Goal: Task Accomplishment & Management: Complete application form

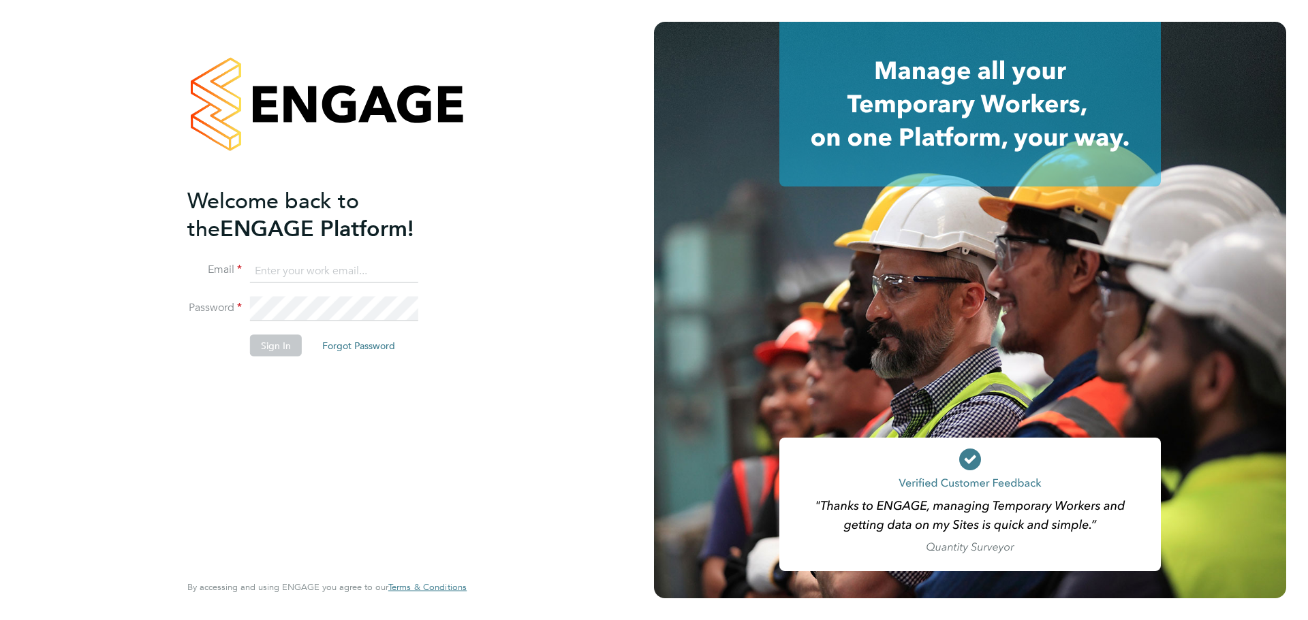
click at [327, 269] on input at bounding box center [334, 271] width 168 height 25
type input "supportuser2@engagetech.com"
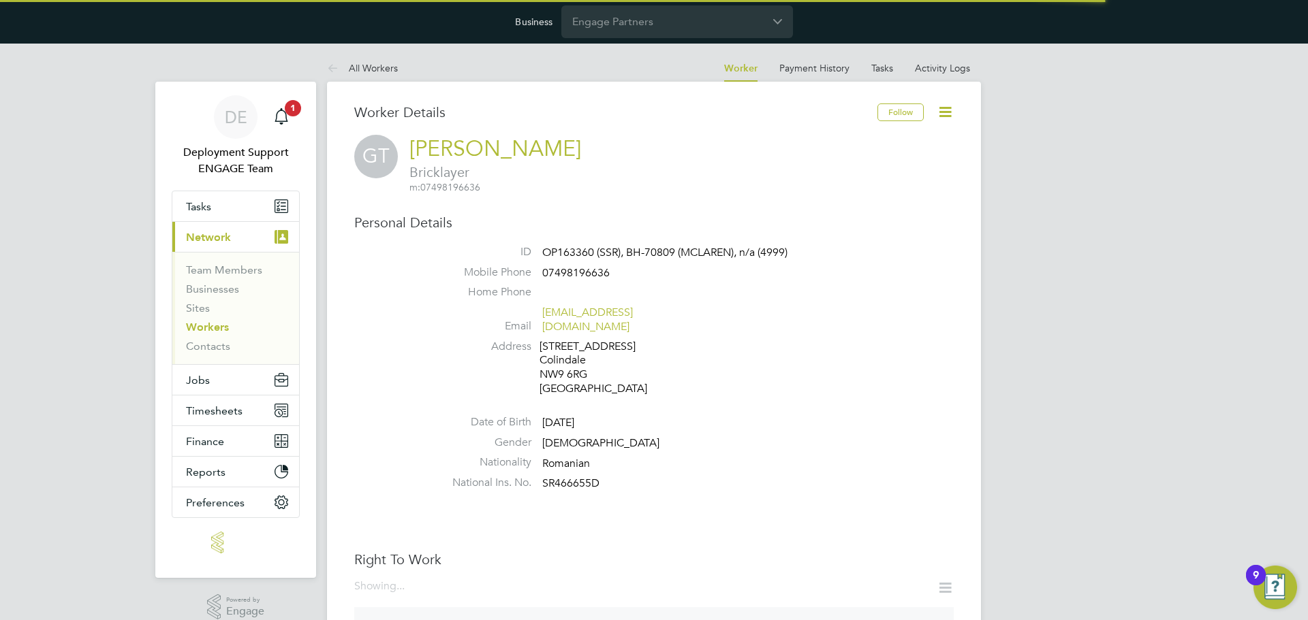
click at [793, 142] on div "GT Gabriel Turlan Bricklayer m: 07498196636" at bounding box center [653, 164] width 599 height 59
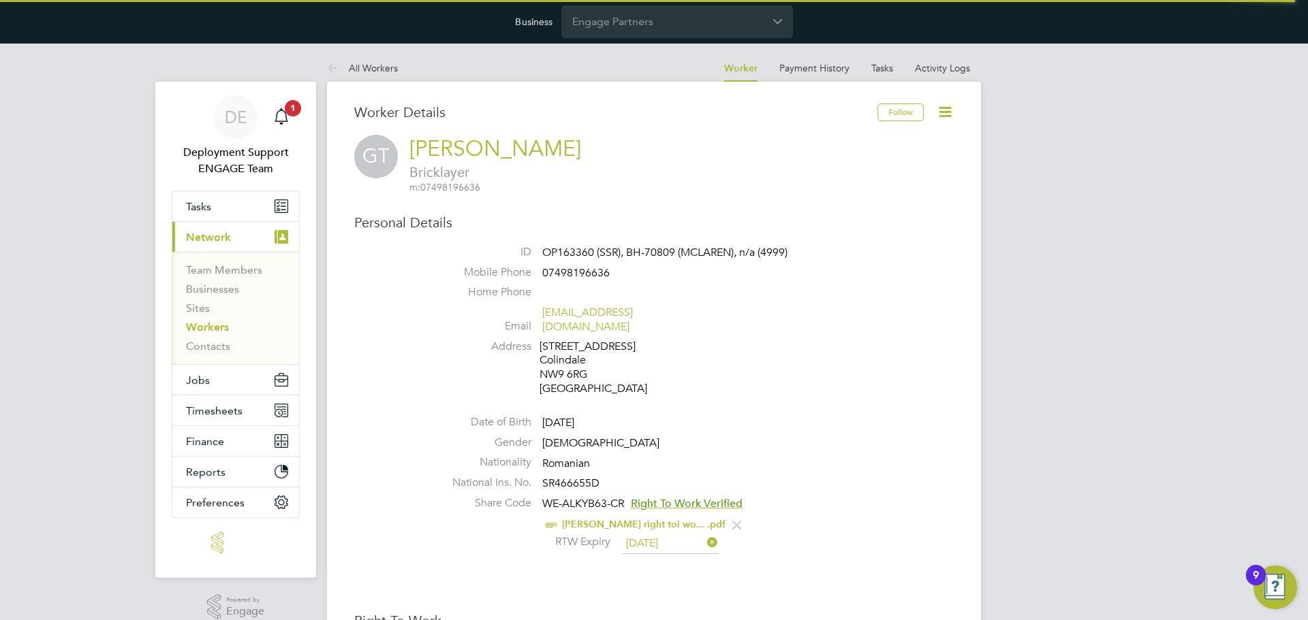
click at [949, 114] on icon at bounding box center [944, 112] width 17 height 17
click at [862, 167] on li "Impersonate" at bounding box center [893, 163] width 111 height 19
click at [649, 17] on input "Engage Partners" at bounding box center [677, 21] width 232 height 32
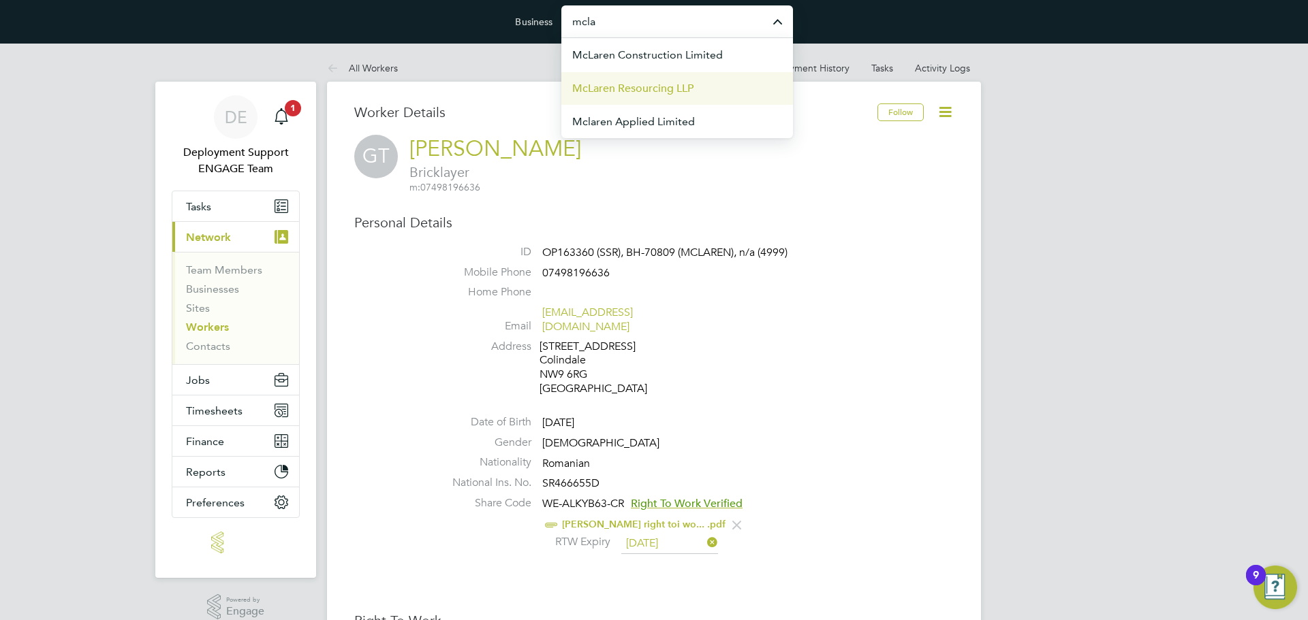
click at [676, 91] on span "McLaren Resourcing LLP" at bounding box center [632, 88] width 121 height 16
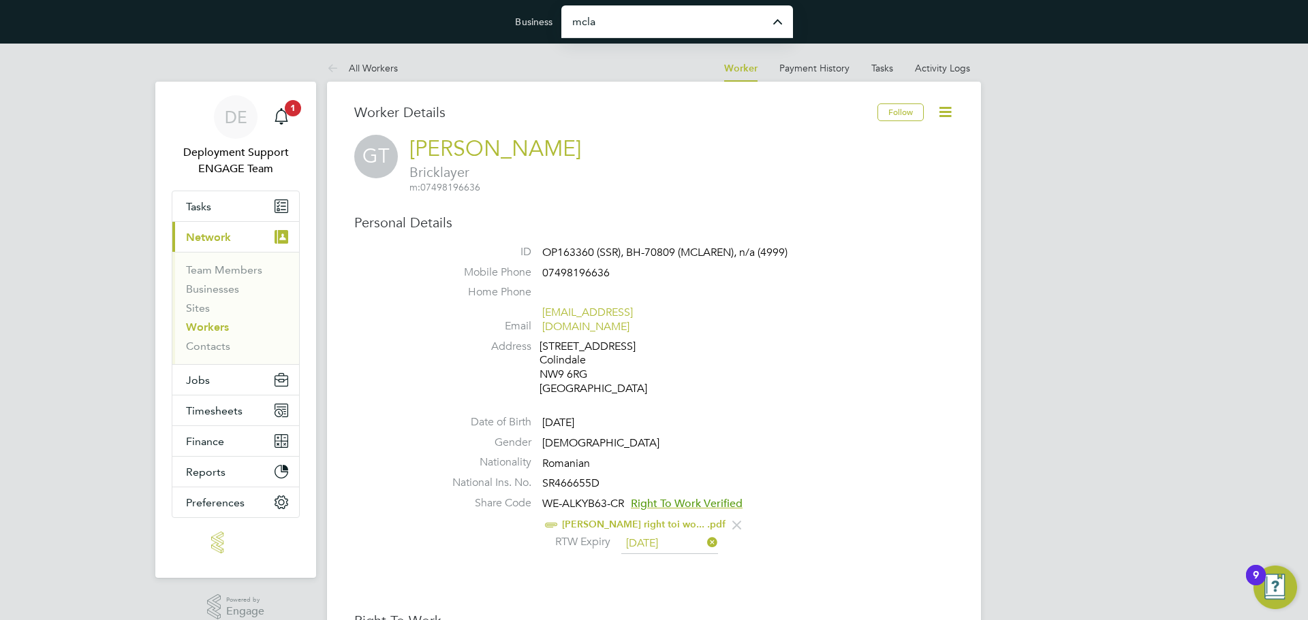
type input "McLaren Resourcing LLP"
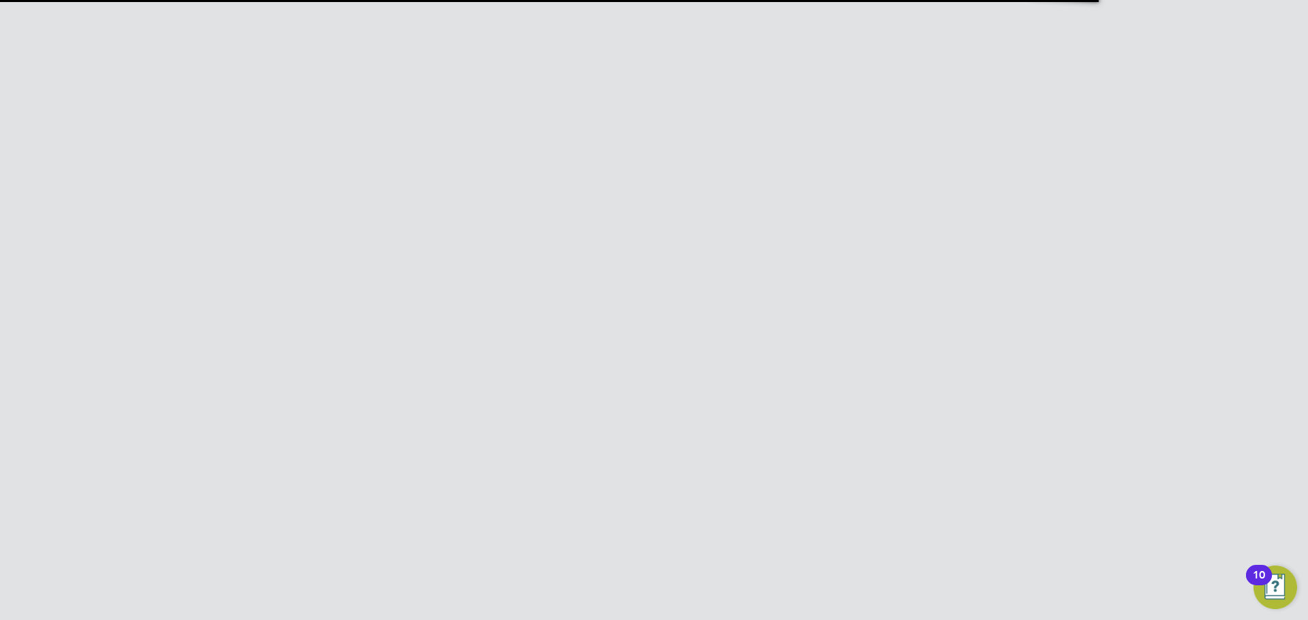
click at [952, 112] on icon at bounding box center [944, 112] width 17 height 17
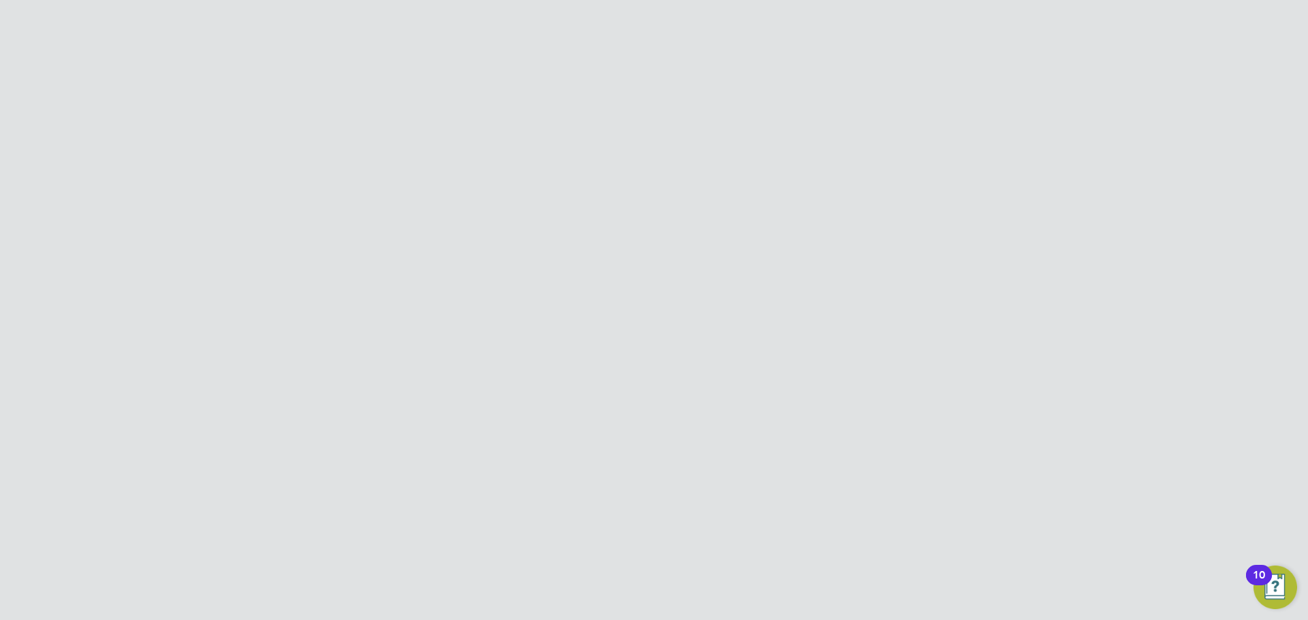
click at [861, 397] on li "Email gabrielrobert74@gmail.com" at bounding box center [695, 406] width 518 height 33
click at [935, 200] on icon at bounding box center [937, 208] width 14 height 16
click at [661, 215] on span "Manual by Gabriel Turlan." at bounding box center [682, 220] width 106 height 11
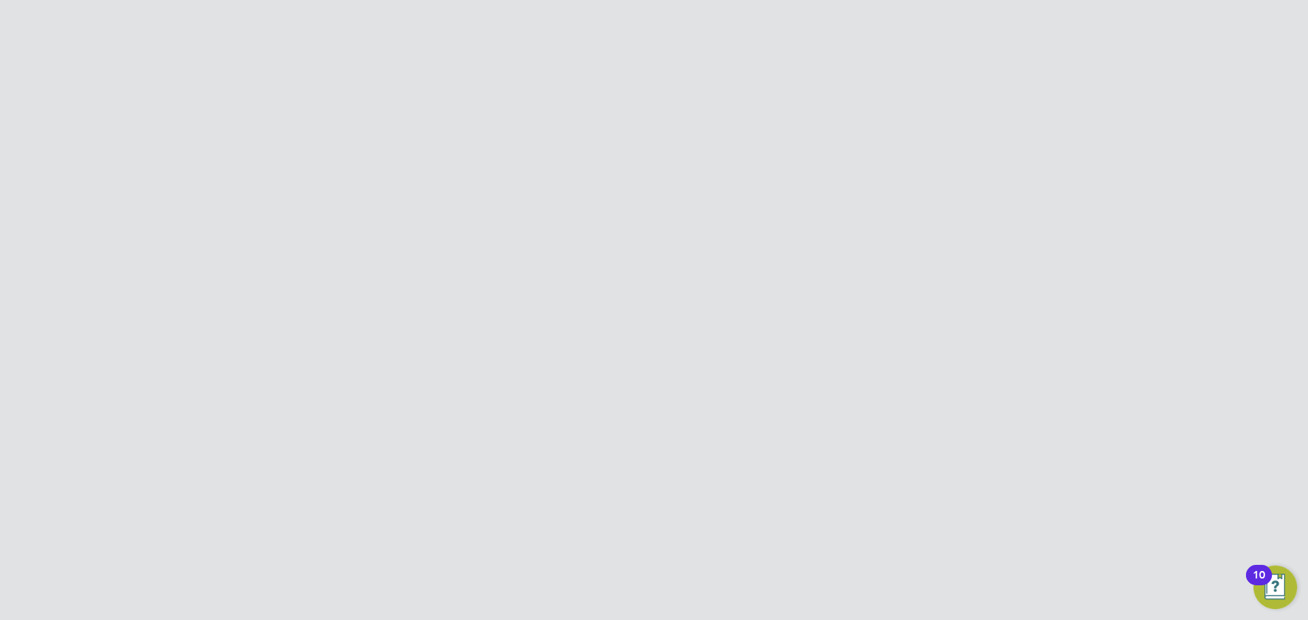
click at [952, 111] on icon at bounding box center [944, 112] width 17 height 17
click at [830, 227] on li "Impersonate" at bounding box center [867, 221] width 170 height 19
click at [940, 200] on icon at bounding box center [937, 208] width 14 height 16
click at [893, 246] on li "Download Document" at bounding box center [876, 246] width 136 height 19
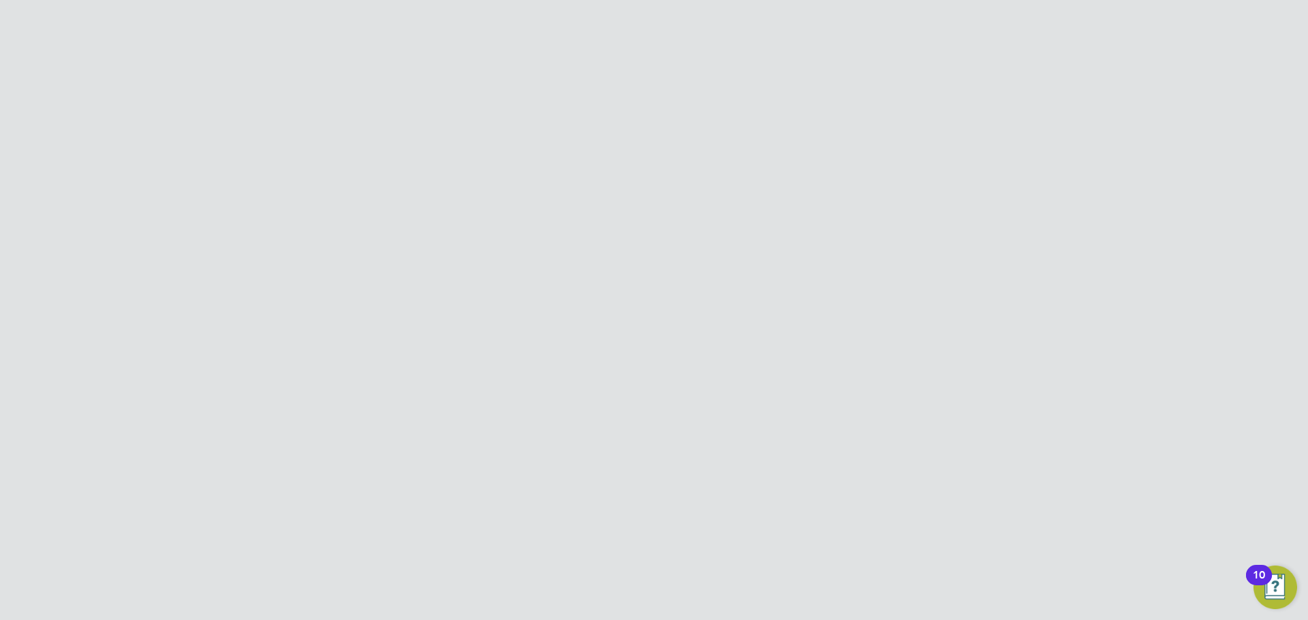
scroll to position [0, 0]
click at [215, 341] on link "Workers" at bounding box center [207, 338] width 43 height 13
click at [699, 154] on li "All Workers" at bounding box center [704, 156] width 63 height 25
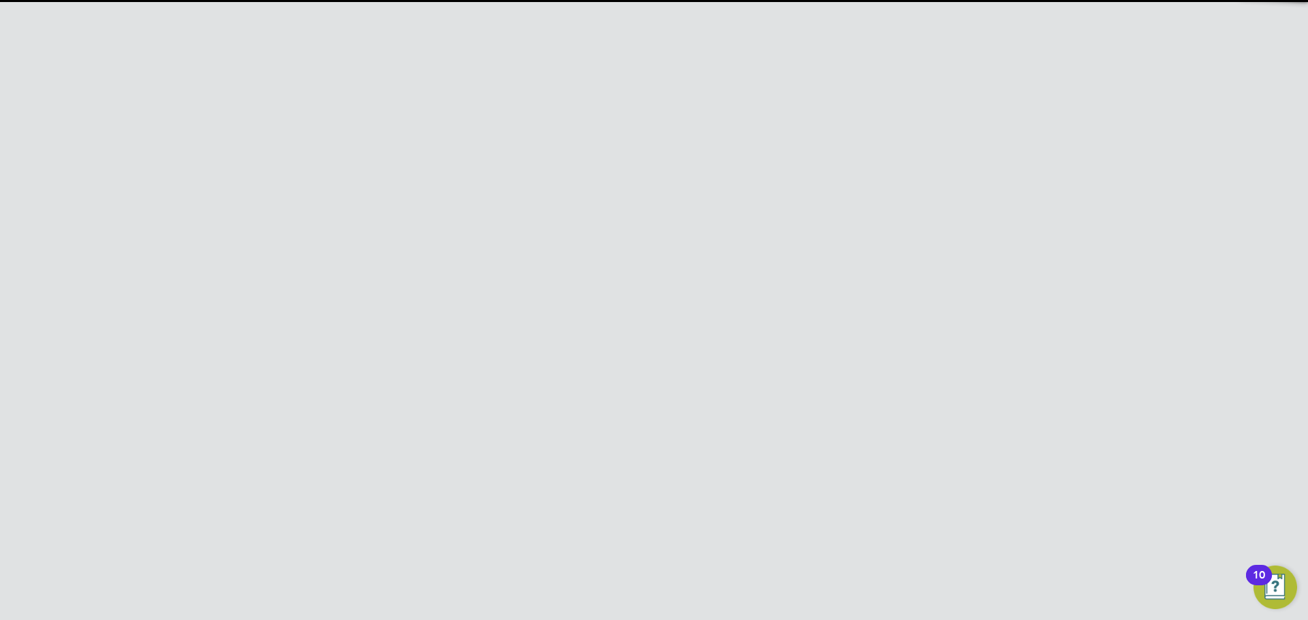
click at [682, 192] on input at bounding box center [689, 196] width 199 height 27
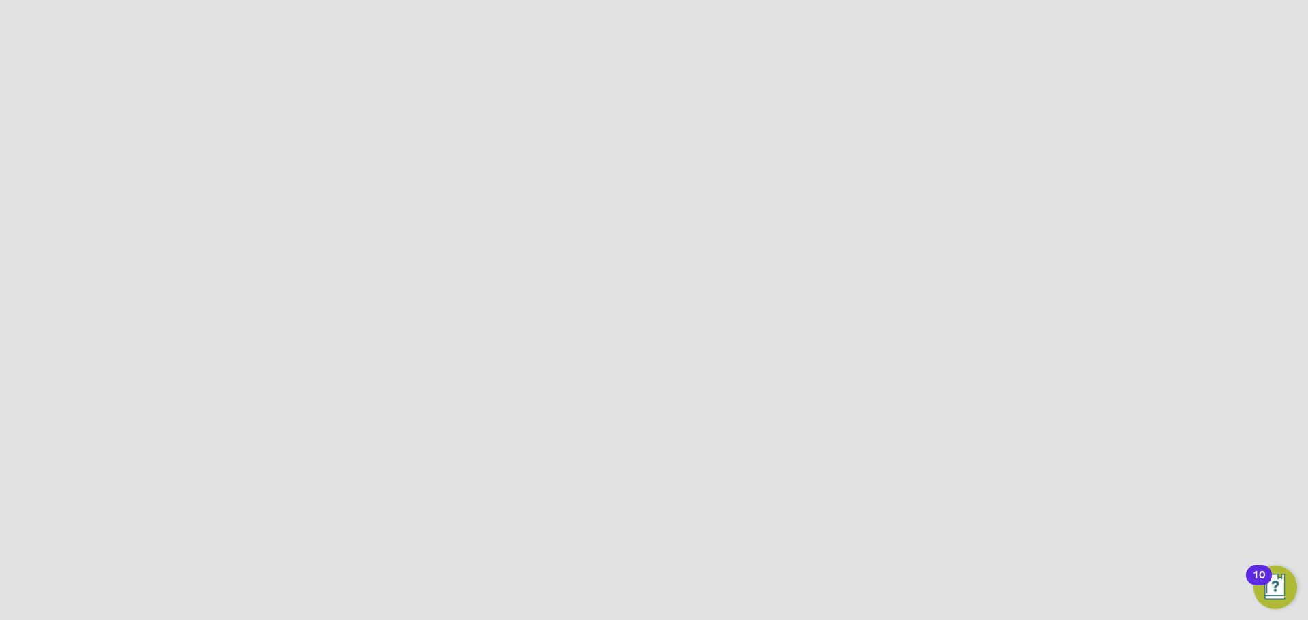
paste input "BH-70818"
type input "BH-70818"
click at [541, 351] on div "[PERSON_NAME]" at bounding box center [539, 352] width 160 height 25
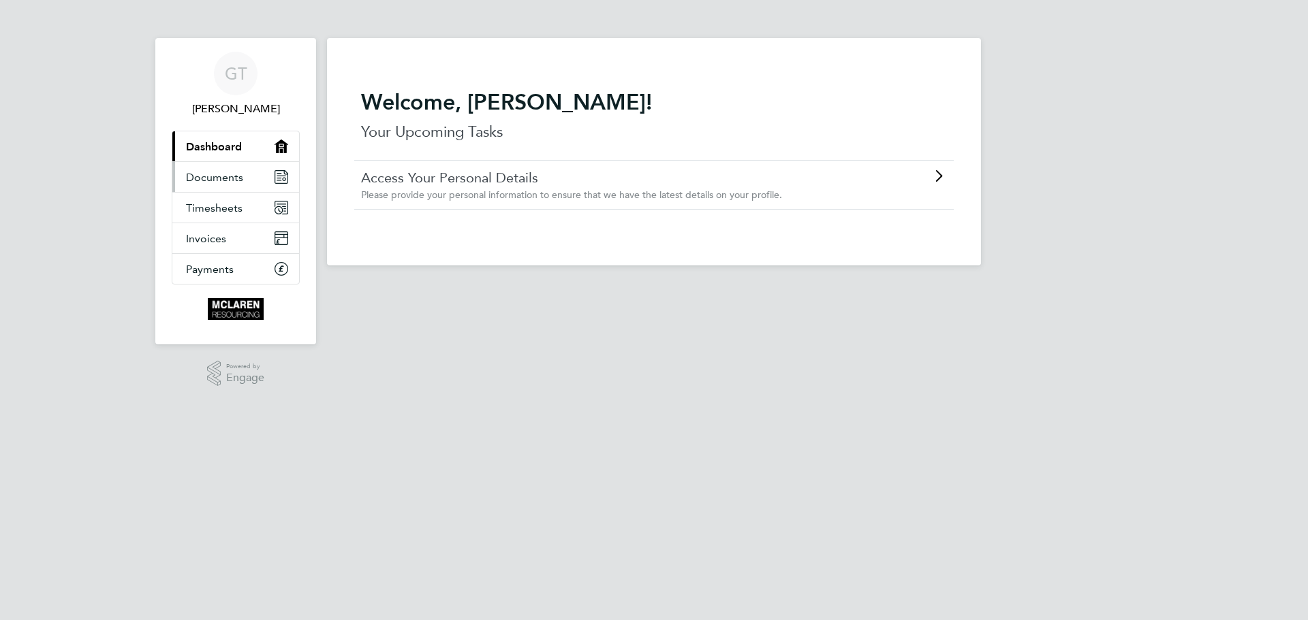
click at [236, 176] on span "Documents" at bounding box center [214, 177] width 57 height 13
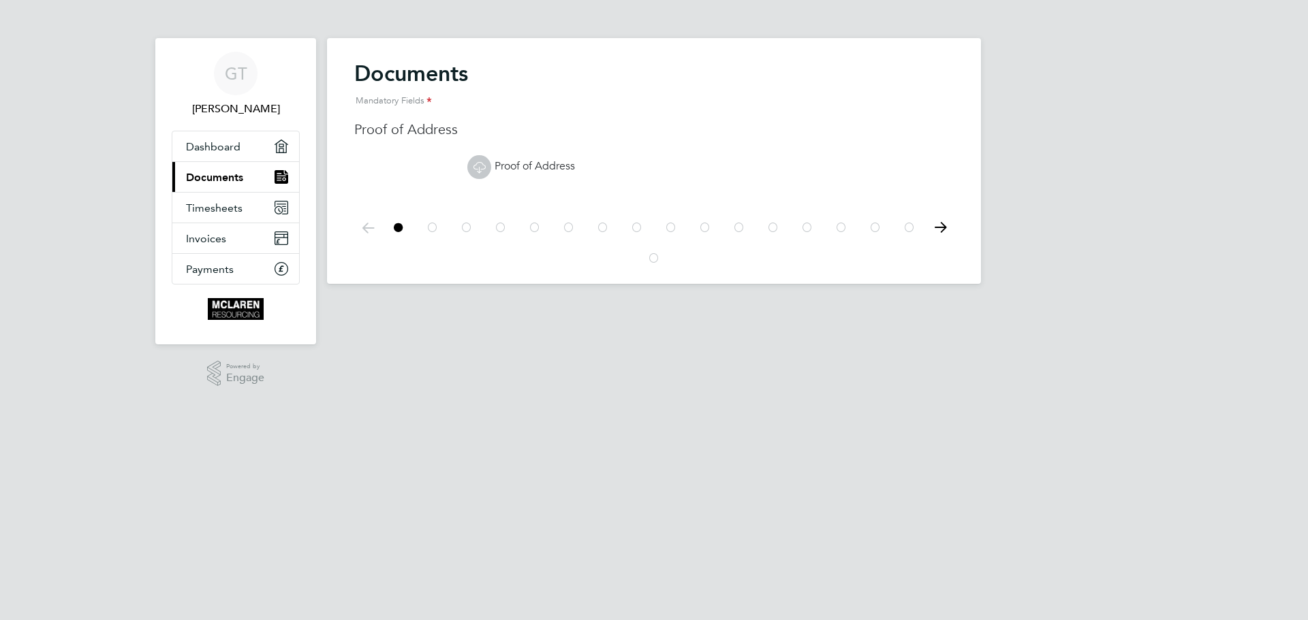
click at [428, 228] on icon at bounding box center [433, 227] width 14 height 31
click at [474, 169] on icon at bounding box center [479, 167] width 17 height 17
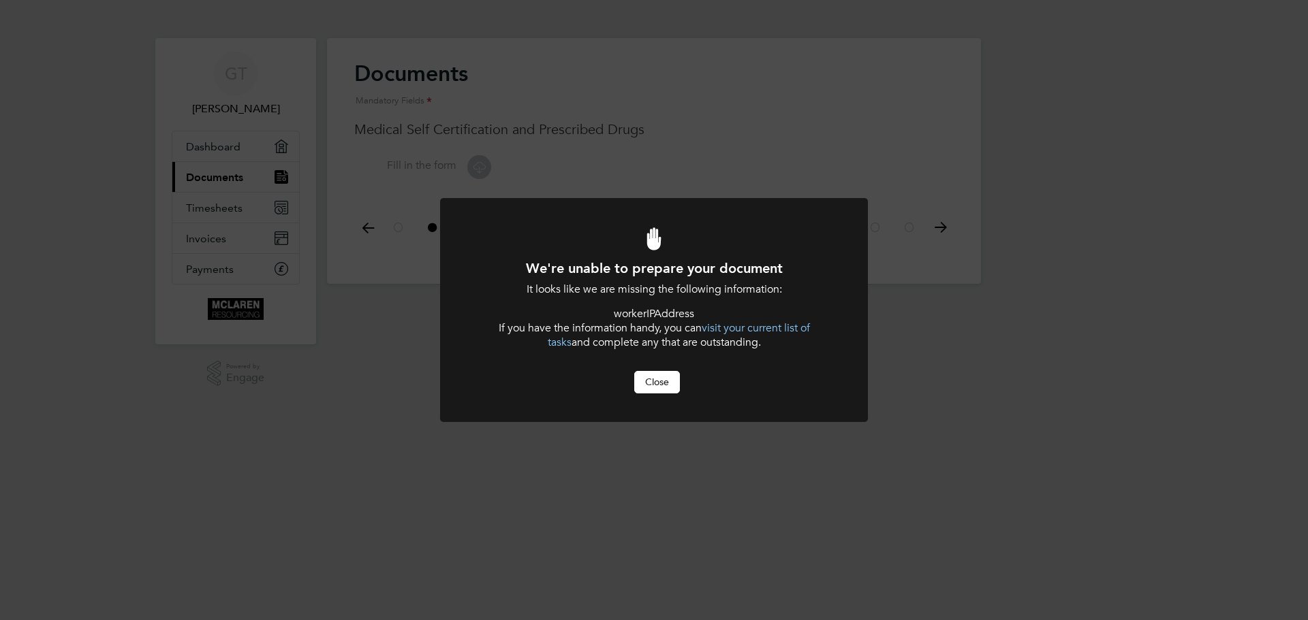
click at [664, 383] on button "Close" at bounding box center [657, 382] width 46 height 22
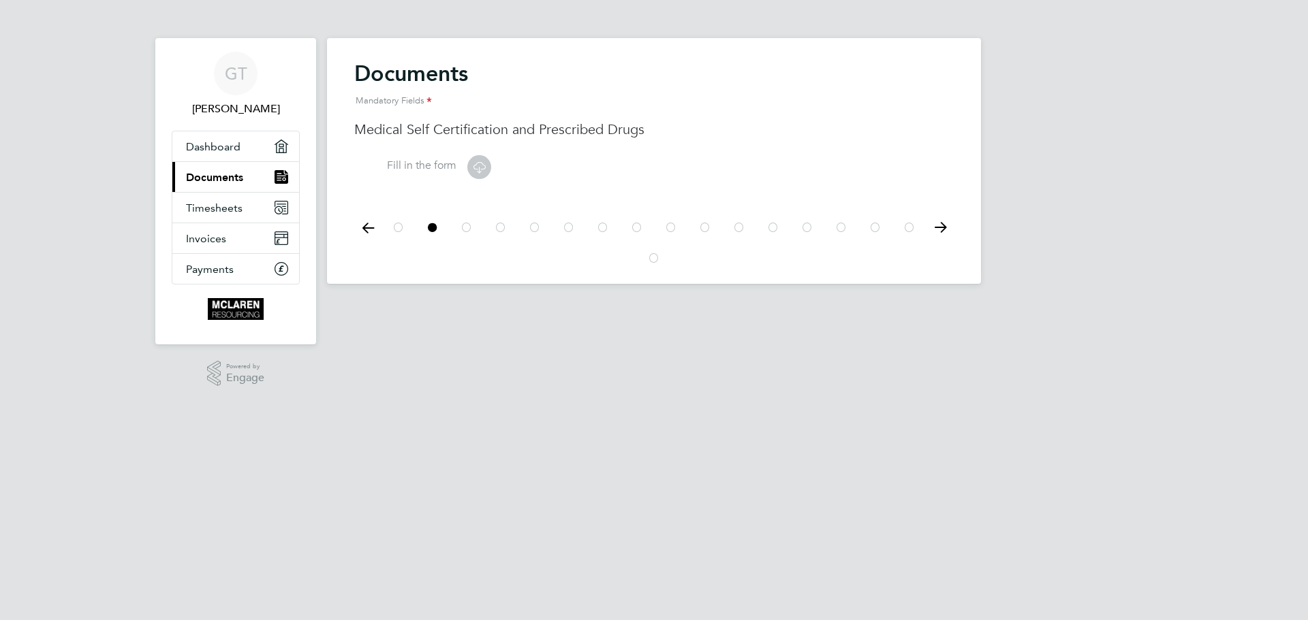
click at [402, 225] on icon at bounding box center [399, 227] width 14 height 31
click at [230, 97] on link "GT Gabriel Turlan" at bounding box center [236, 84] width 128 height 65
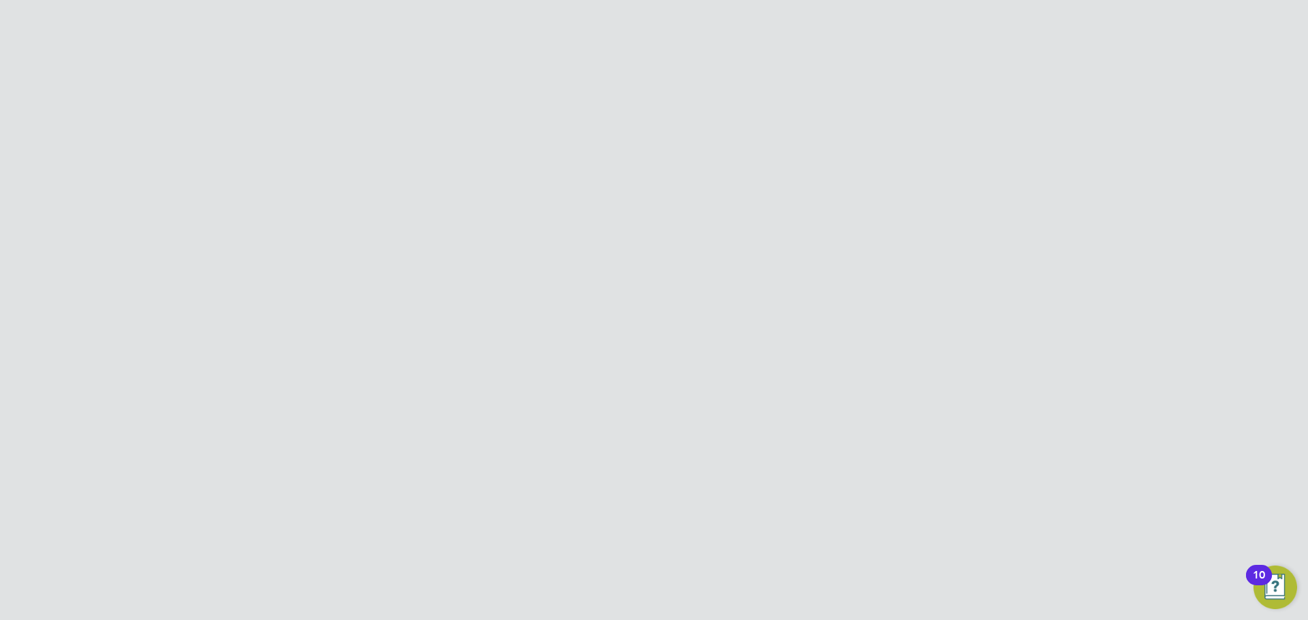
click at [941, 116] on icon at bounding box center [944, 112] width 17 height 17
click at [827, 223] on li "Impersonate" at bounding box center [865, 221] width 171 height 19
click at [208, 336] on link "Workers" at bounding box center [207, 338] width 43 height 13
click at [494, 220] on div "Kevin Ranger" at bounding box center [539, 216] width 160 height 25
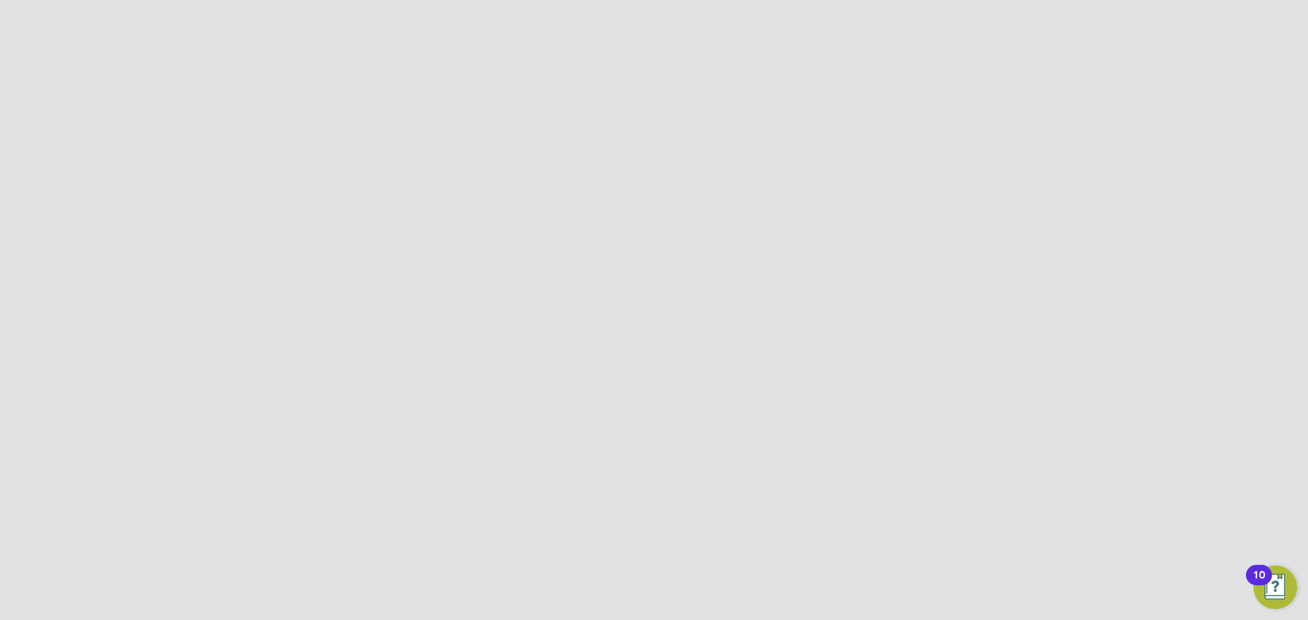
scroll to position [0, 0]
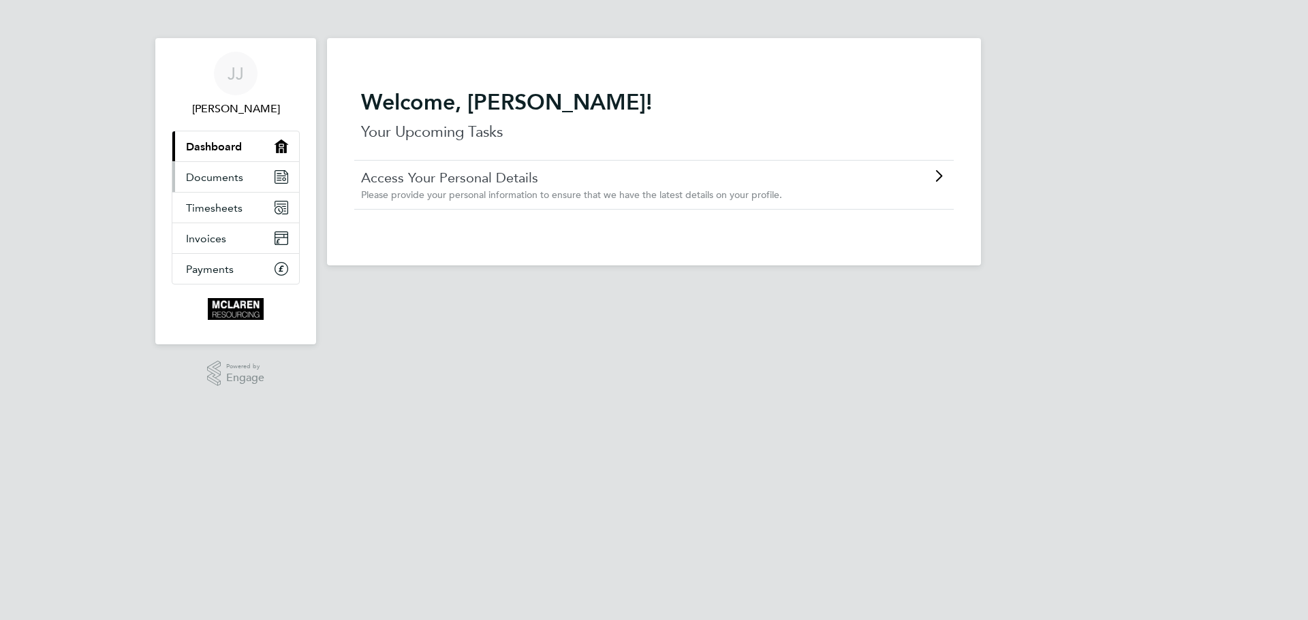
click at [227, 188] on link "Documents" at bounding box center [235, 177] width 127 height 30
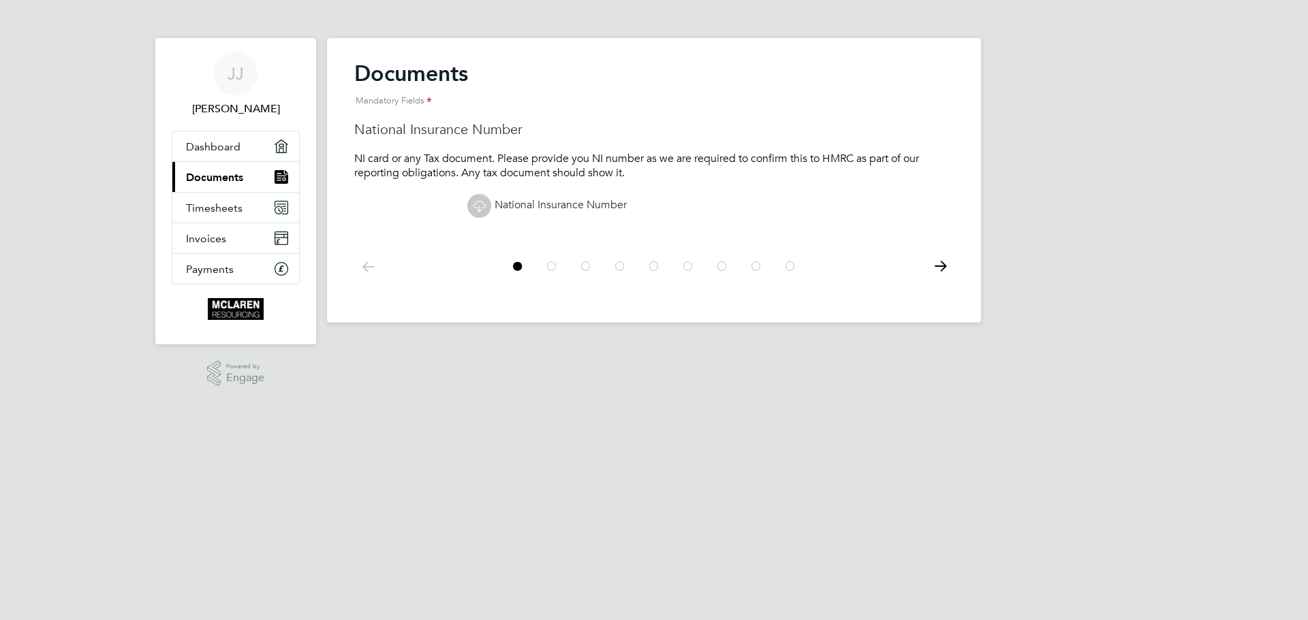
click at [556, 262] on icon at bounding box center [552, 266] width 14 height 31
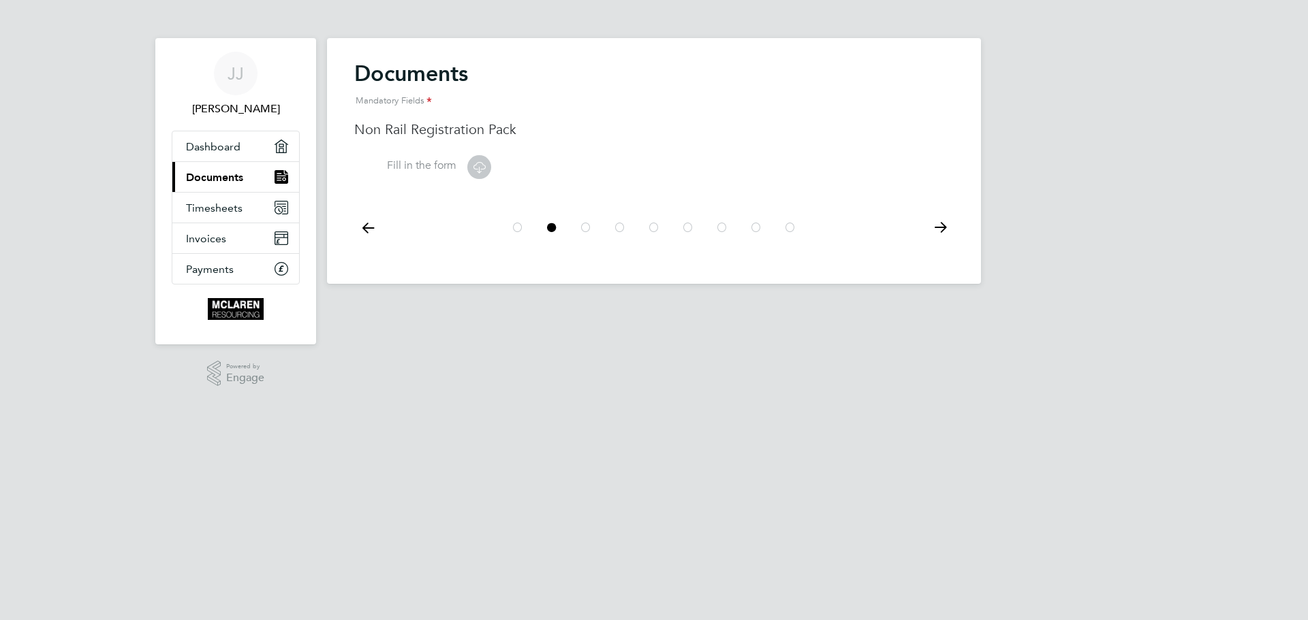
click at [472, 174] on icon at bounding box center [479, 167] width 17 height 17
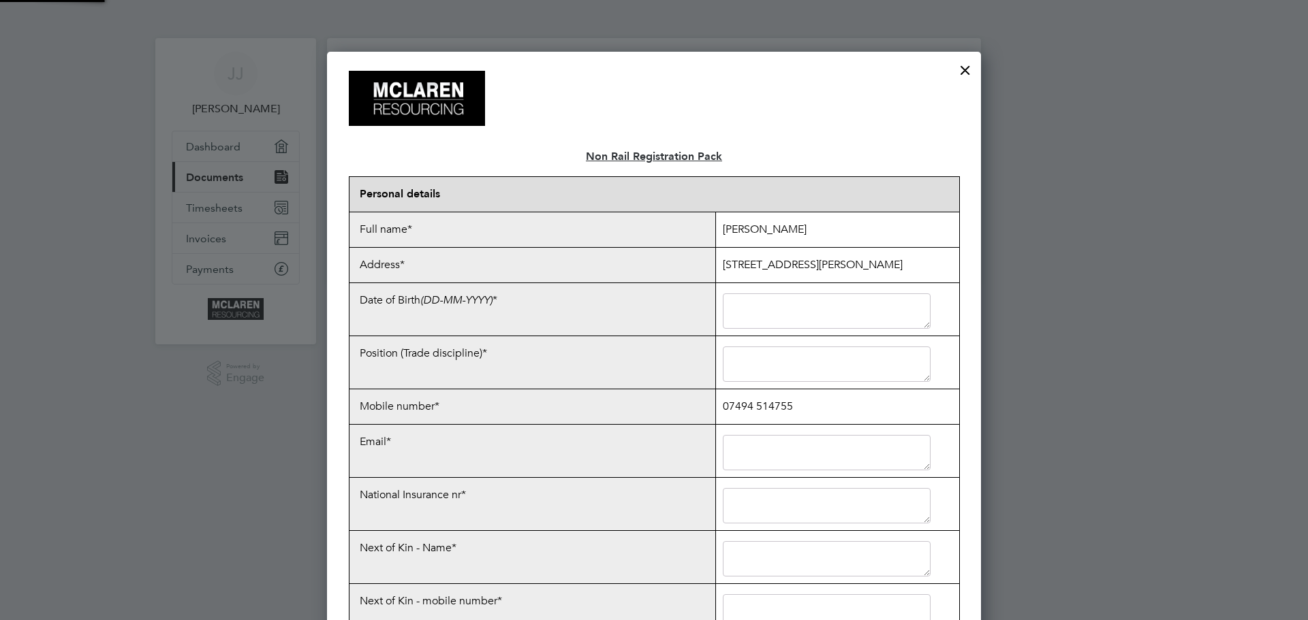
scroll to position [1976, 654]
click at [825, 308] on textarea at bounding box center [827, 311] width 208 height 35
click at [969, 74] on div at bounding box center [965, 66] width 25 height 25
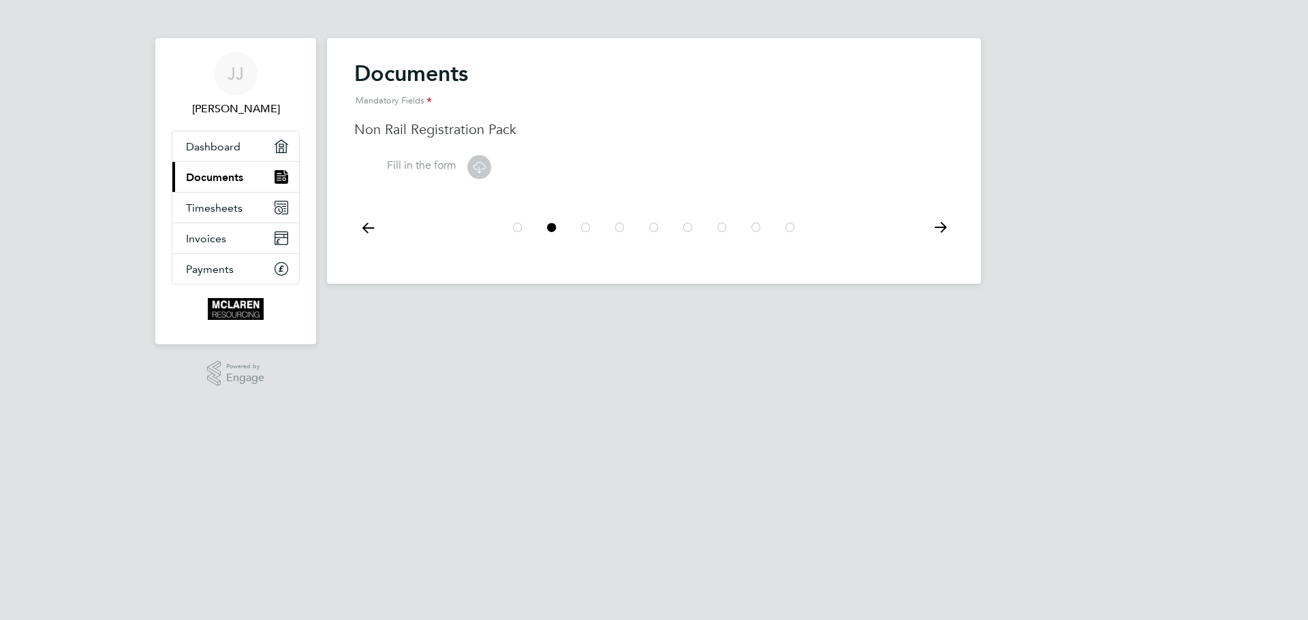
click at [580, 229] on icon at bounding box center [586, 227] width 14 height 31
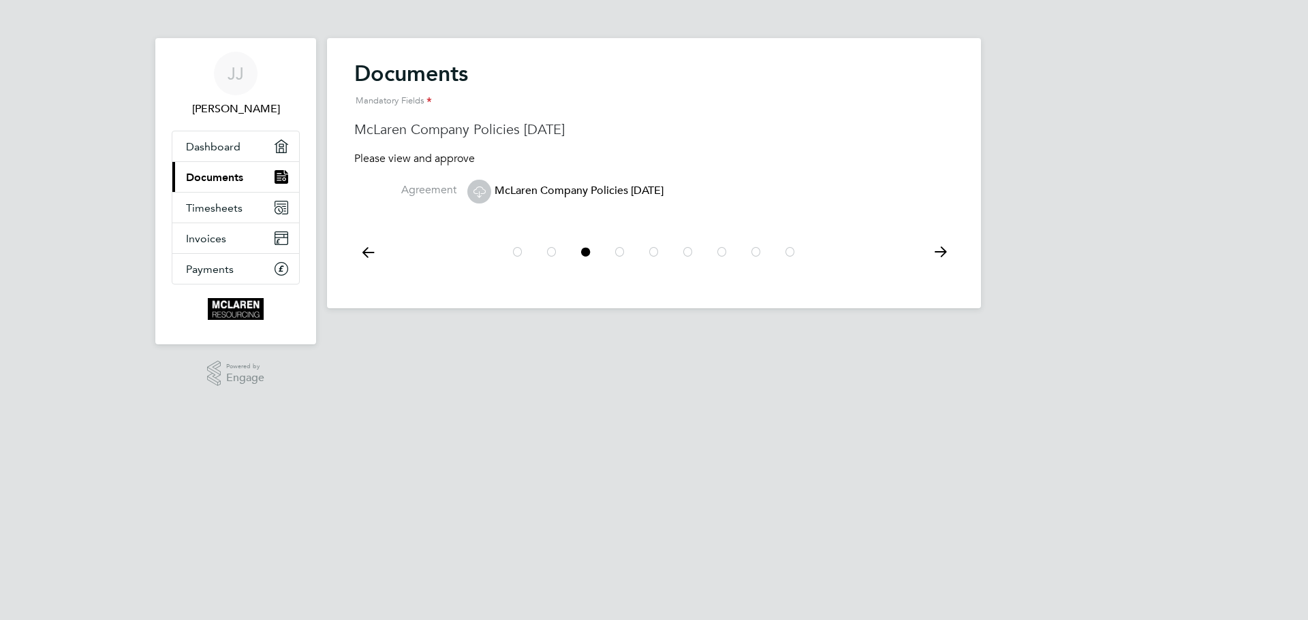
click at [622, 251] on icon at bounding box center [620, 252] width 14 height 31
click at [656, 251] on icon at bounding box center [654, 252] width 14 height 31
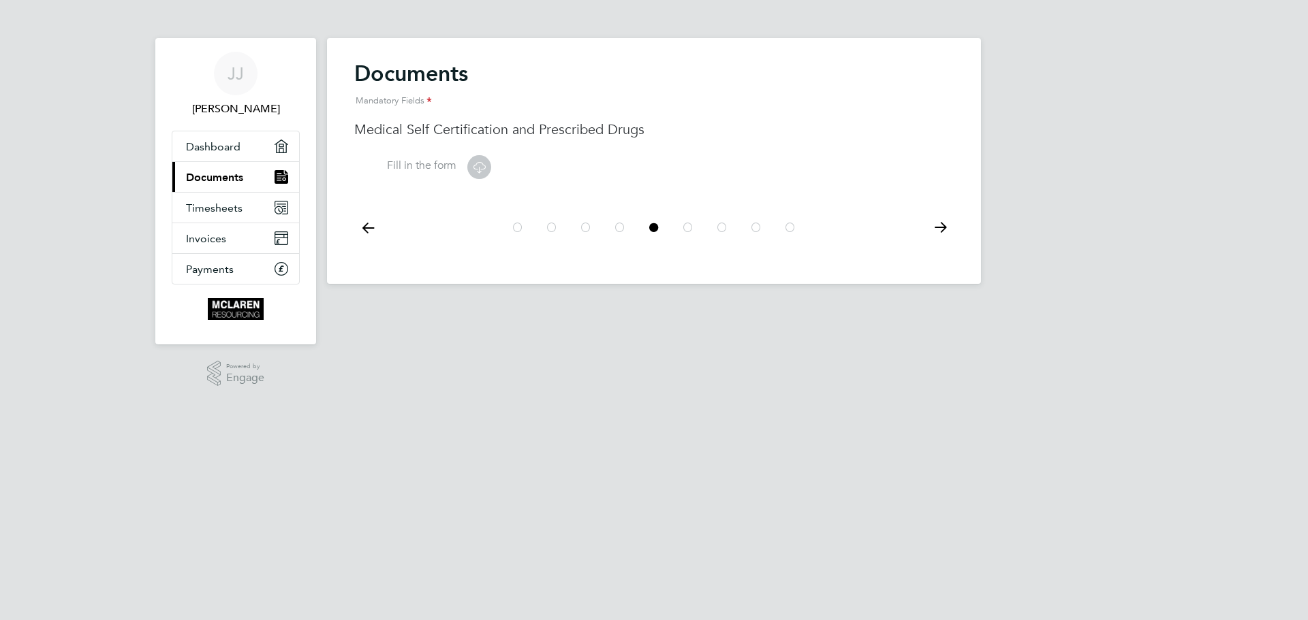
click at [478, 168] on icon at bounding box center [479, 167] width 17 height 17
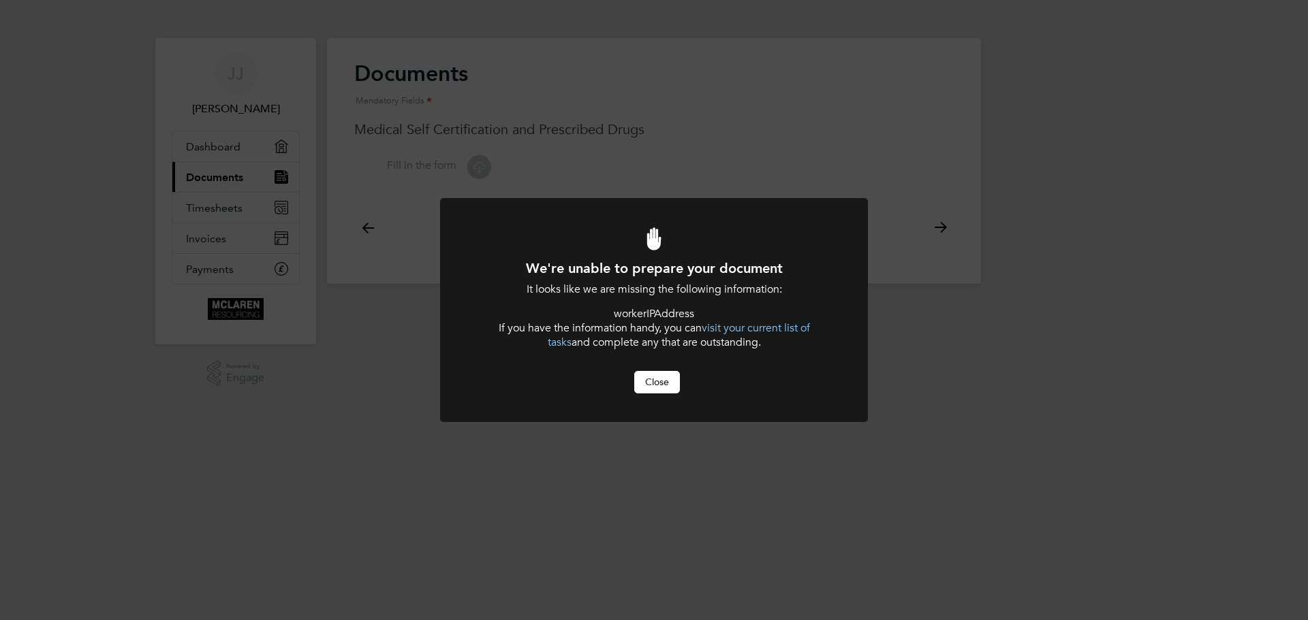
click at [777, 328] on link "visit your current list of tasks" at bounding box center [679, 335] width 262 height 28
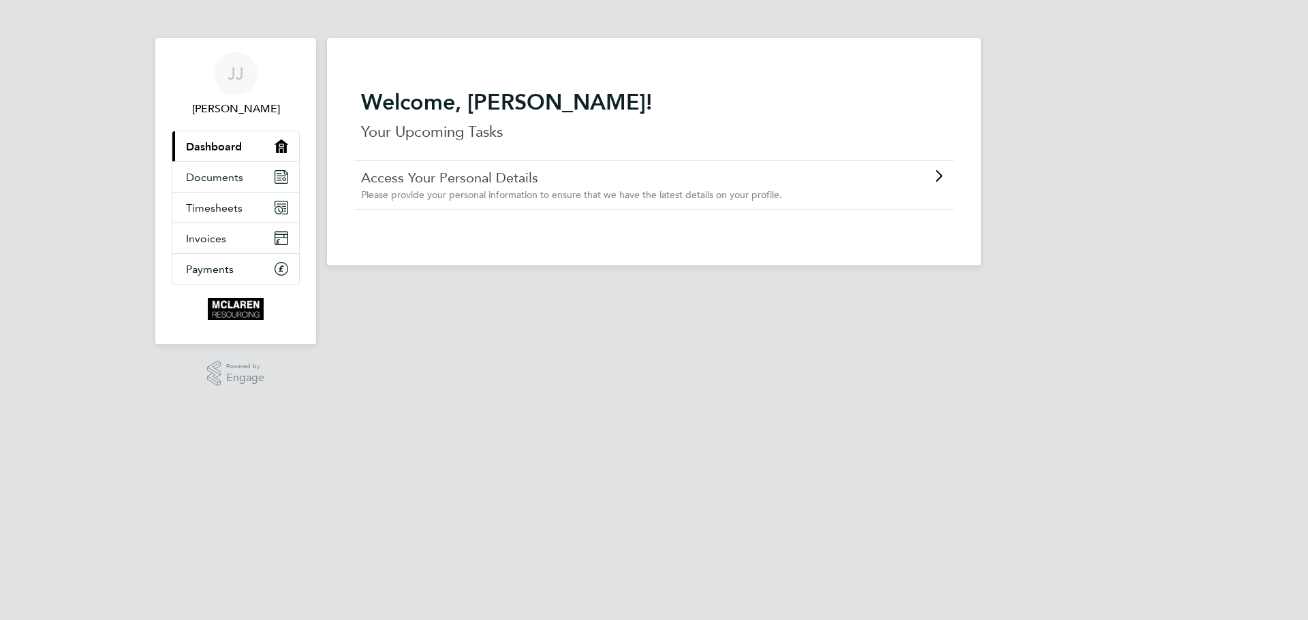
click at [516, 183] on link "Access Your Personal Details" at bounding box center [615, 178] width 509 height 18
click at [236, 176] on span "Documents" at bounding box center [214, 177] width 57 height 13
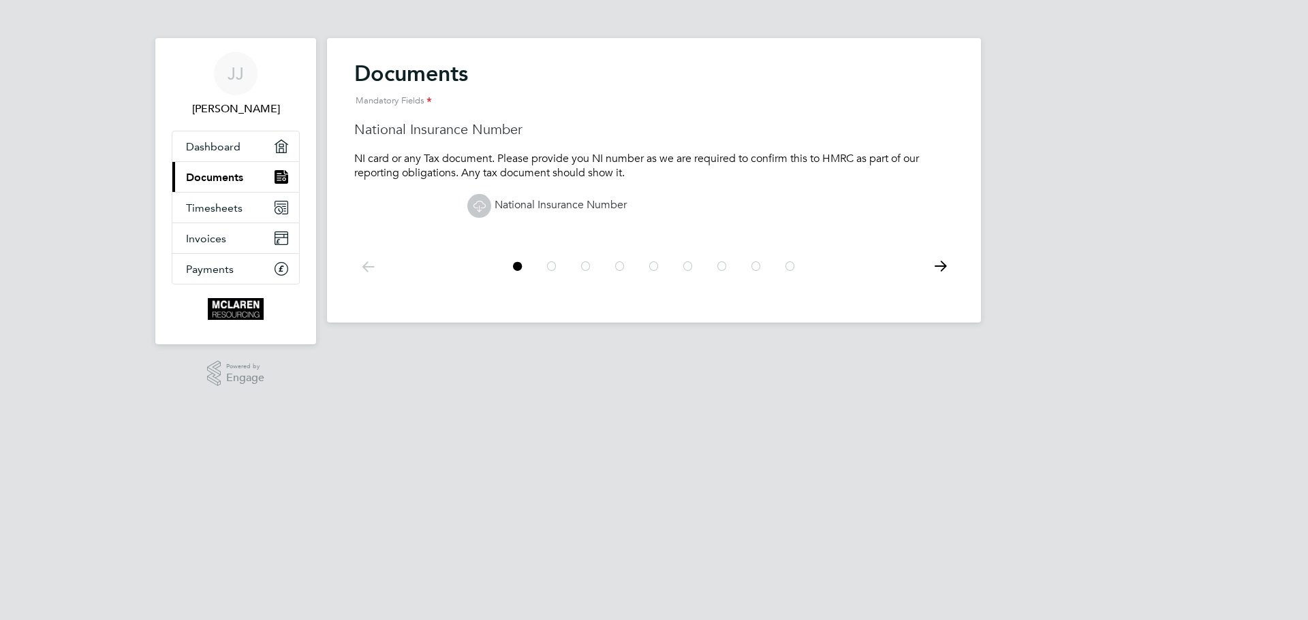
click at [543, 262] on div at bounding box center [654, 266] width 306 height 31
click at [555, 264] on icon at bounding box center [552, 266] width 14 height 31
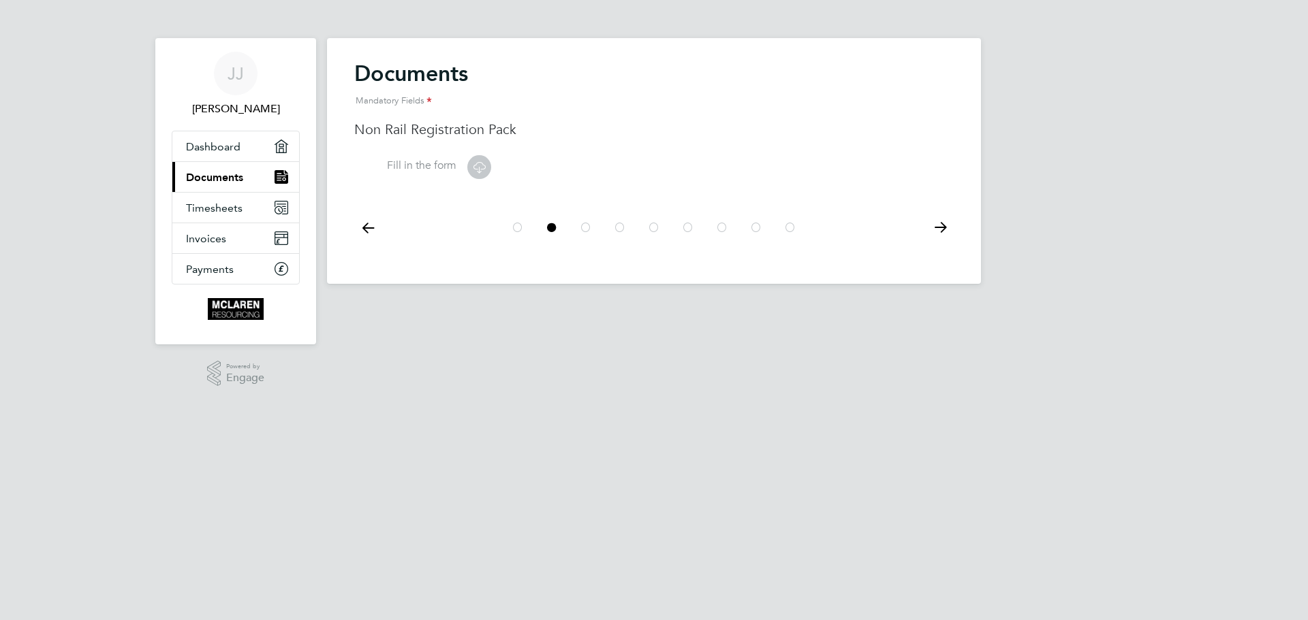
click at [588, 230] on icon at bounding box center [586, 227] width 14 height 31
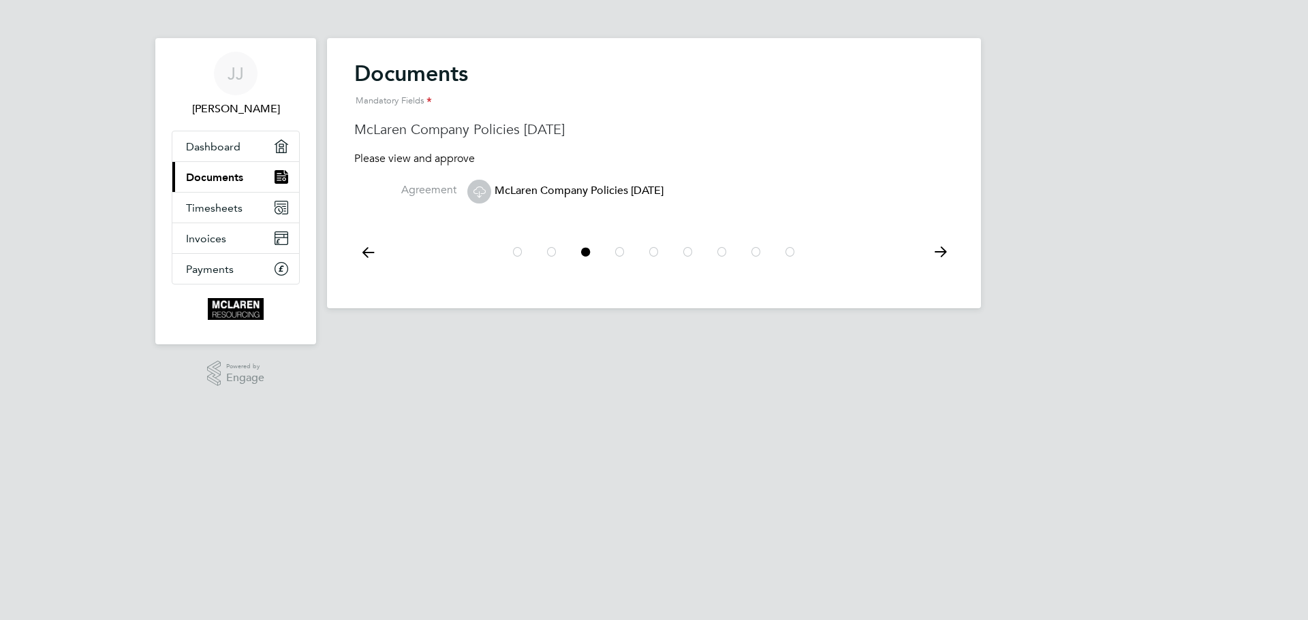
click at [626, 250] on icon at bounding box center [620, 252] width 14 height 31
click at [640, 250] on div at bounding box center [654, 252] width 306 height 31
click at [656, 250] on icon at bounding box center [654, 252] width 14 height 31
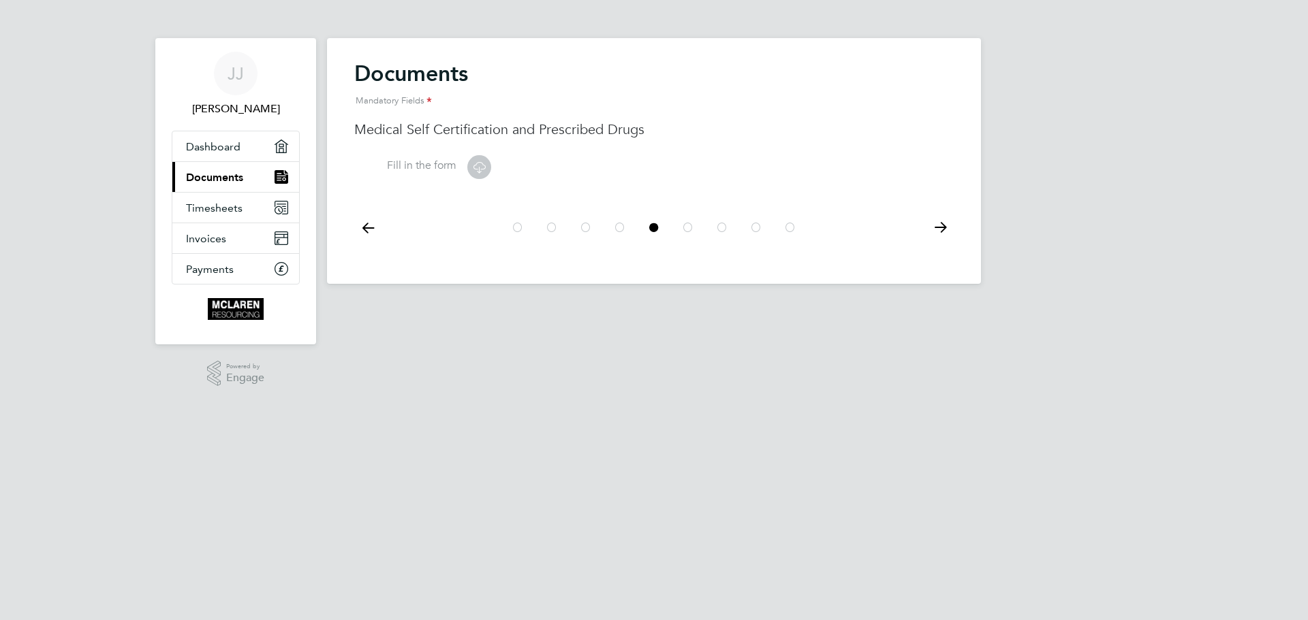
click at [457, 168] on li "Fill in the form" at bounding box center [653, 174] width 599 height 45
click at [480, 171] on icon at bounding box center [479, 167] width 17 height 17
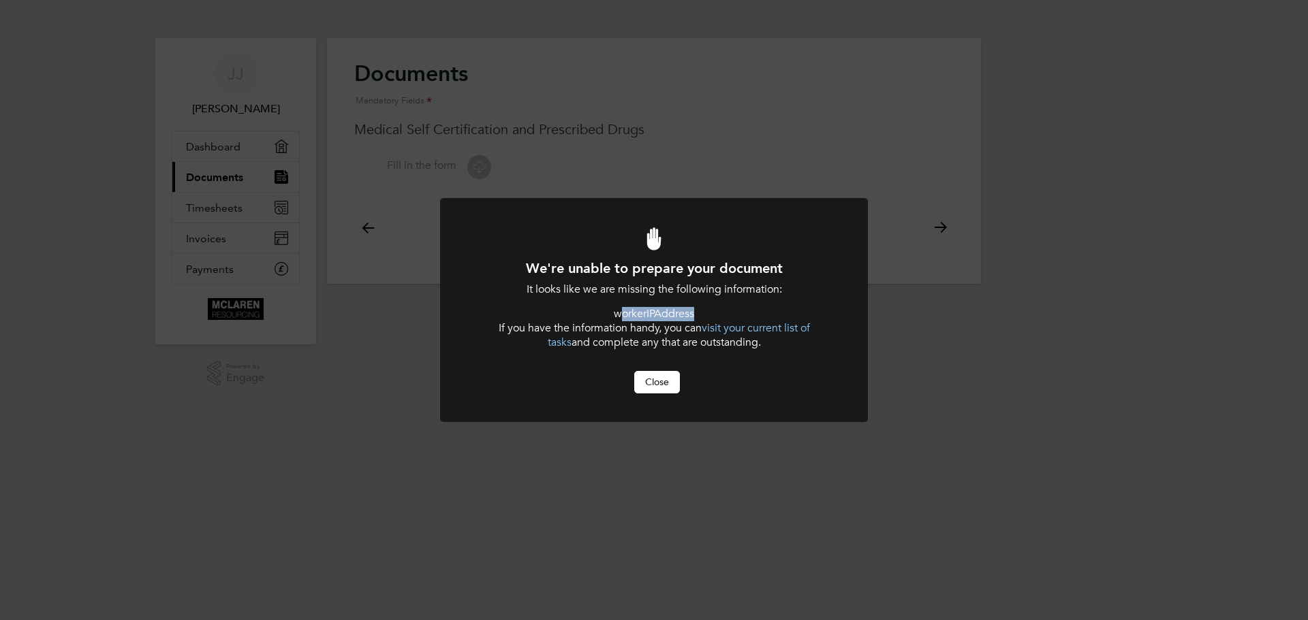
drag, startPoint x: 618, startPoint y: 314, endPoint x: 722, endPoint y: 314, distance: 103.5
click at [722, 314] on li "workerIPAddress" at bounding box center [654, 314] width 354 height 14
click at [732, 326] on link "visit your current list of tasks" at bounding box center [679, 335] width 262 height 28
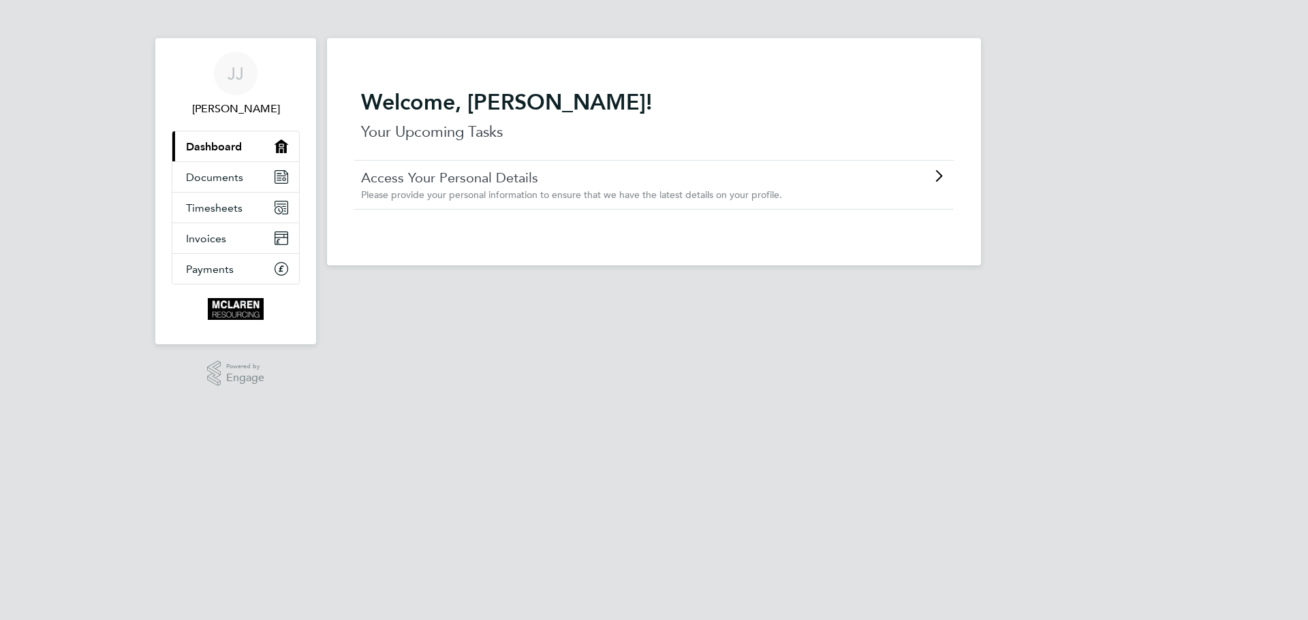
click at [461, 175] on link "Access Your Personal Details" at bounding box center [615, 178] width 509 height 18
click at [227, 181] on span "Documents" at bounding box center [214, 177] width 57 height 13
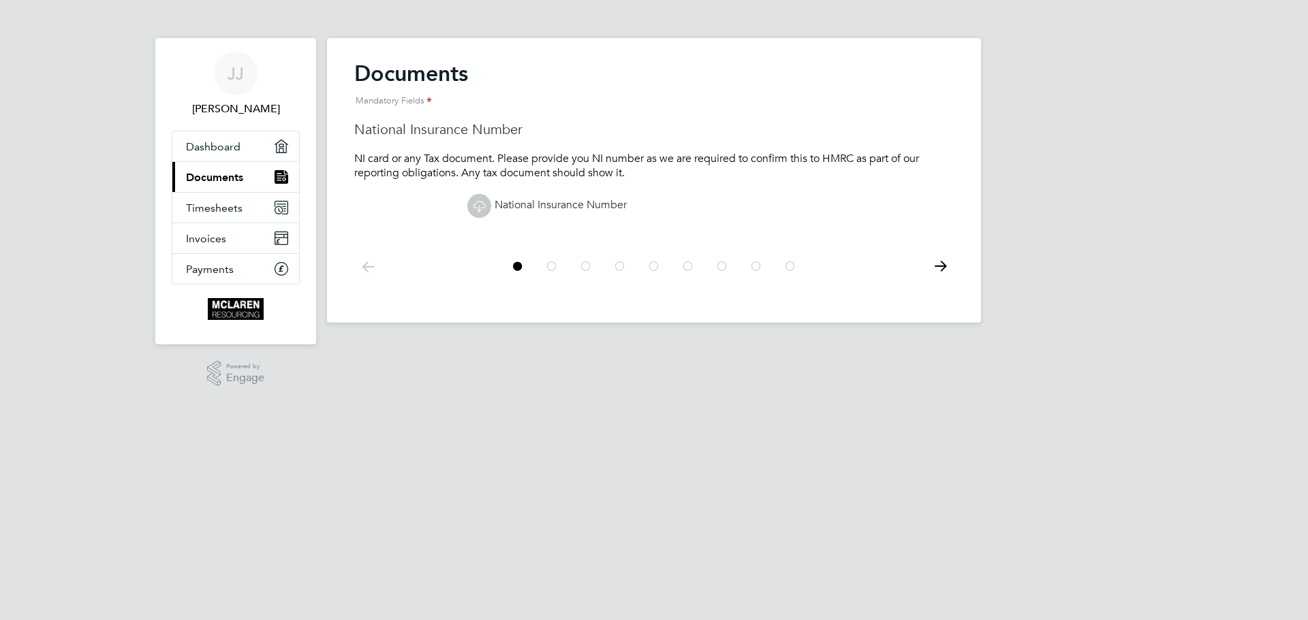
click at [554, 264] on icon at bounding box center [552, 266] width 14 height 31
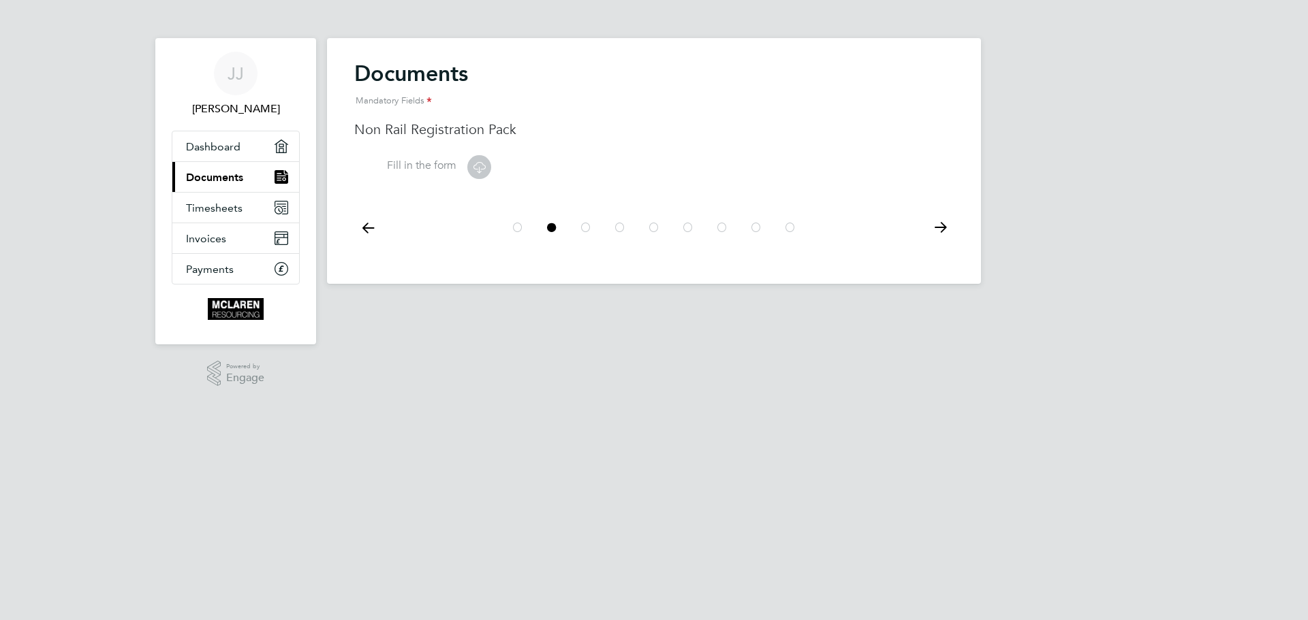
click at [588, 230] on icon at bounding box center [586, 227] width 14 height 31
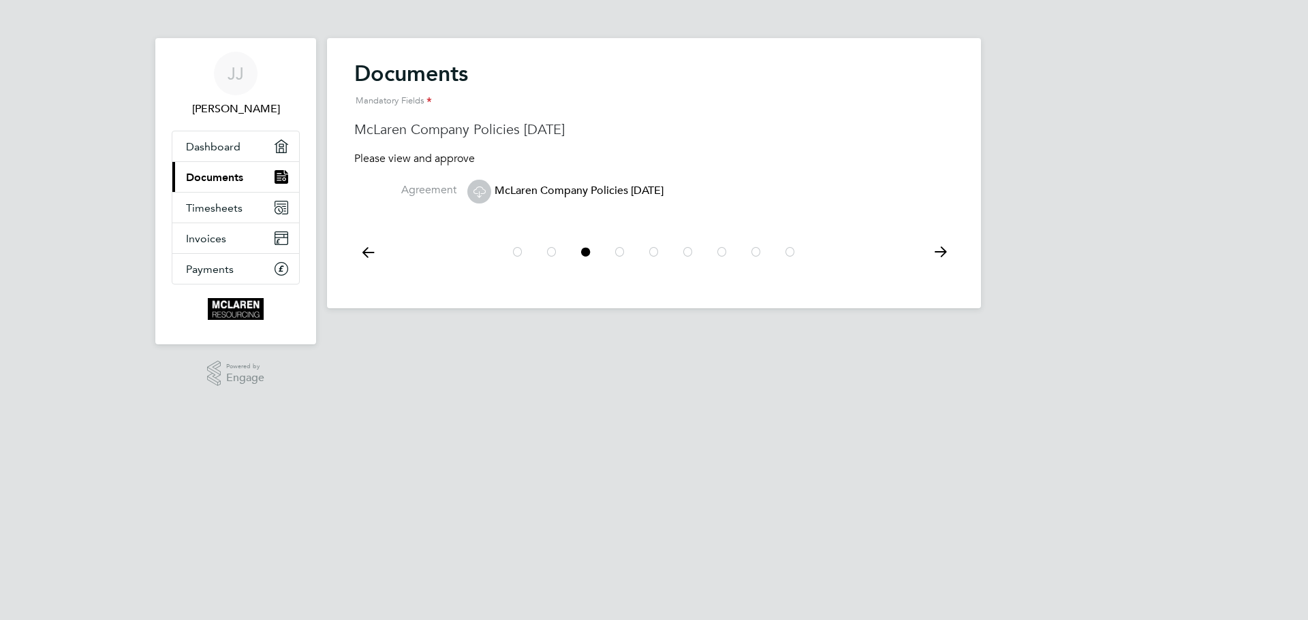
click at [620, 251] on icon at bounding box center [620, 252] width 14 height 31
click at [659, 252] on icon at bounding box center [654, 252] width 14 height 31
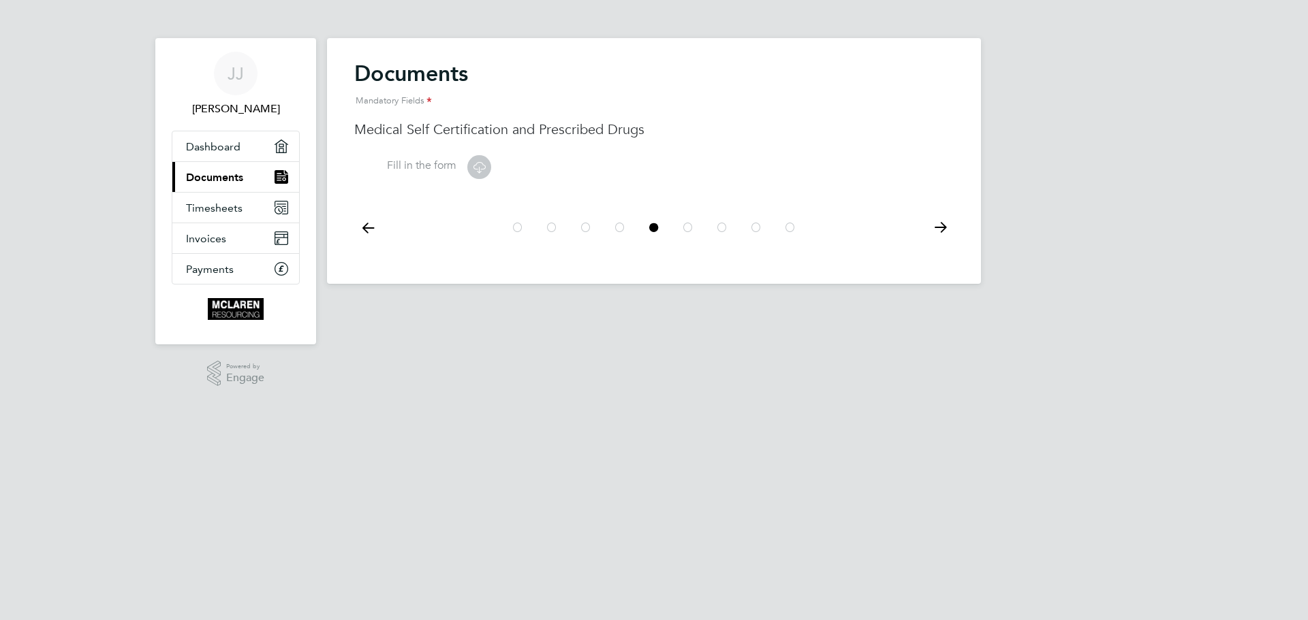
click at [683, 229] on icon at bounding box center [688, 227] width 14 height 31
click at [715, 234] on icon at bounding box center [722, 227] width 14 height 31
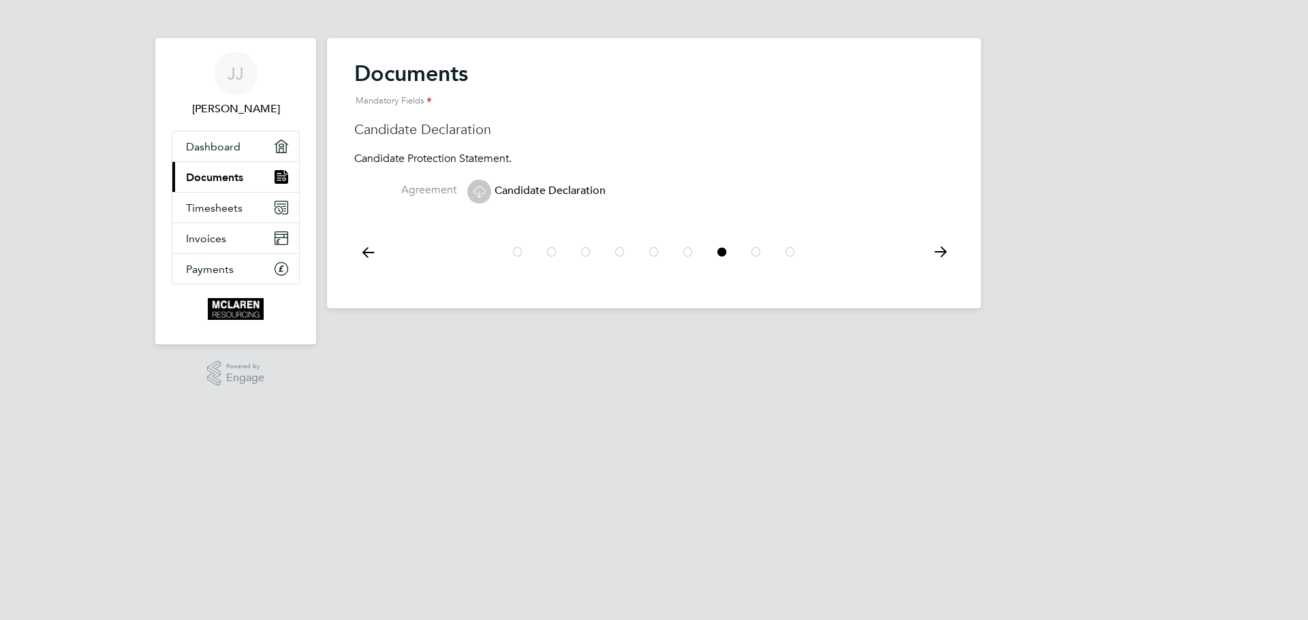
click at [752, 253] on icon at bounding box center [756, 252] width 14 height 31
click at [793, 255] on icon at bounding box center [790, 252] width 14 height 31
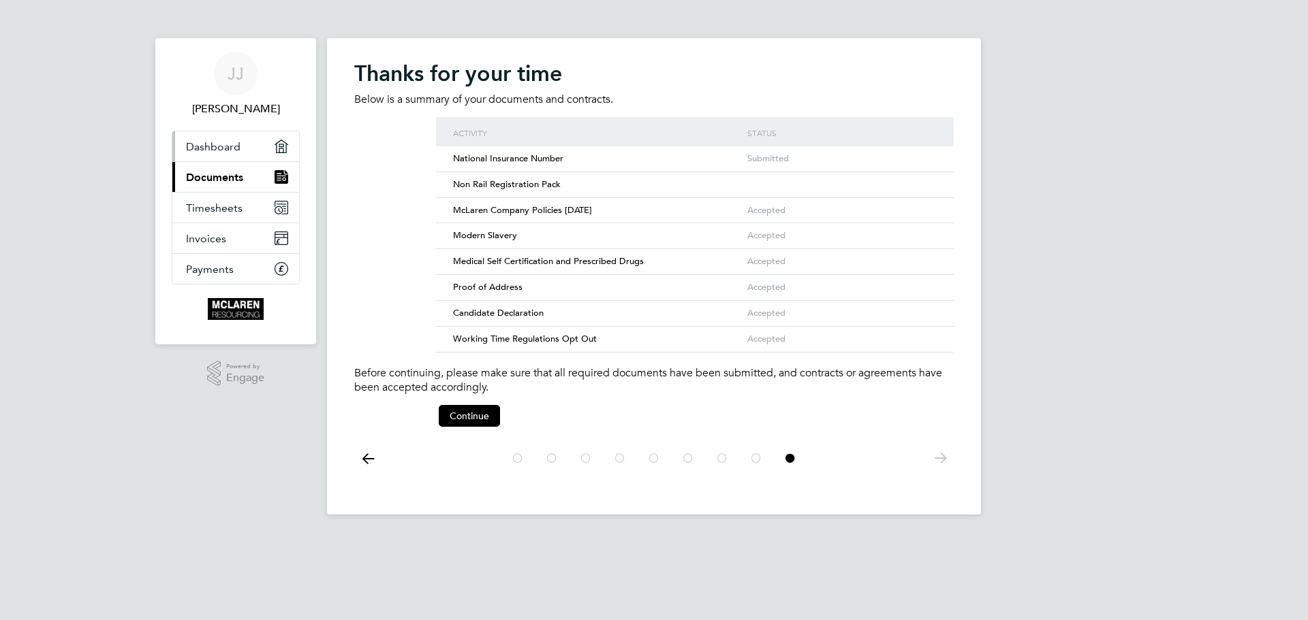
click at [225, 151] on span "Dashboard" at bounding box center [213, 146] width 54 height 13
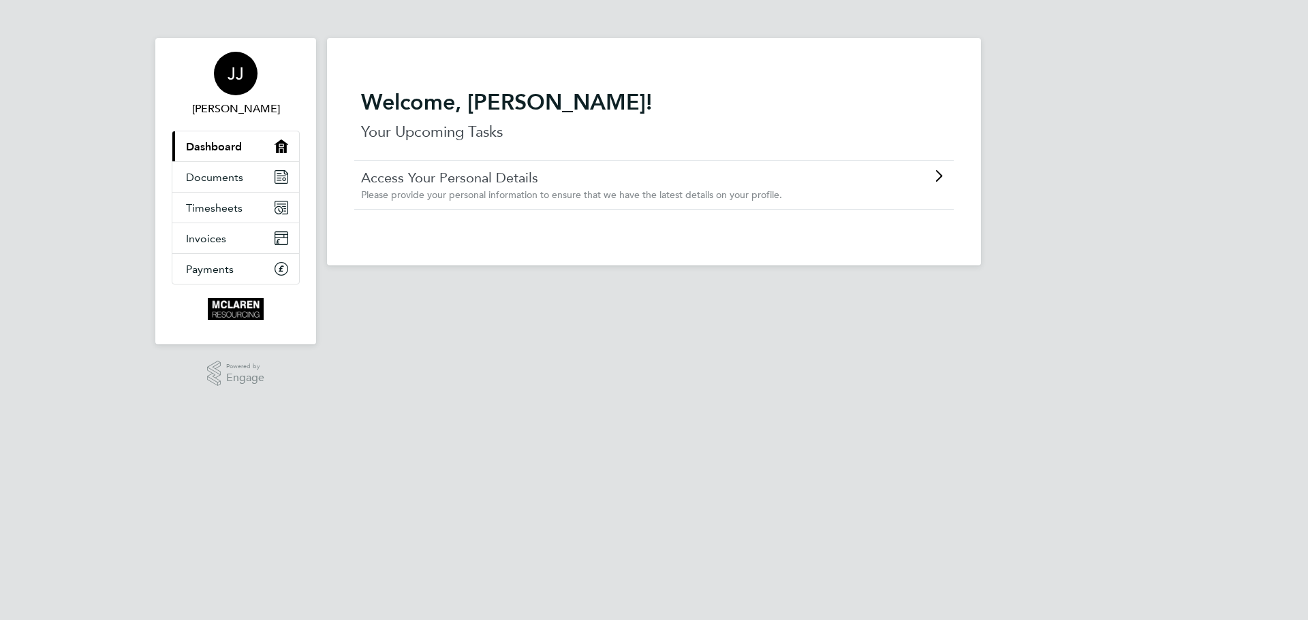
click at [227, 91] on div "JJ" at bounding box center [236, 74] width 44 height 44
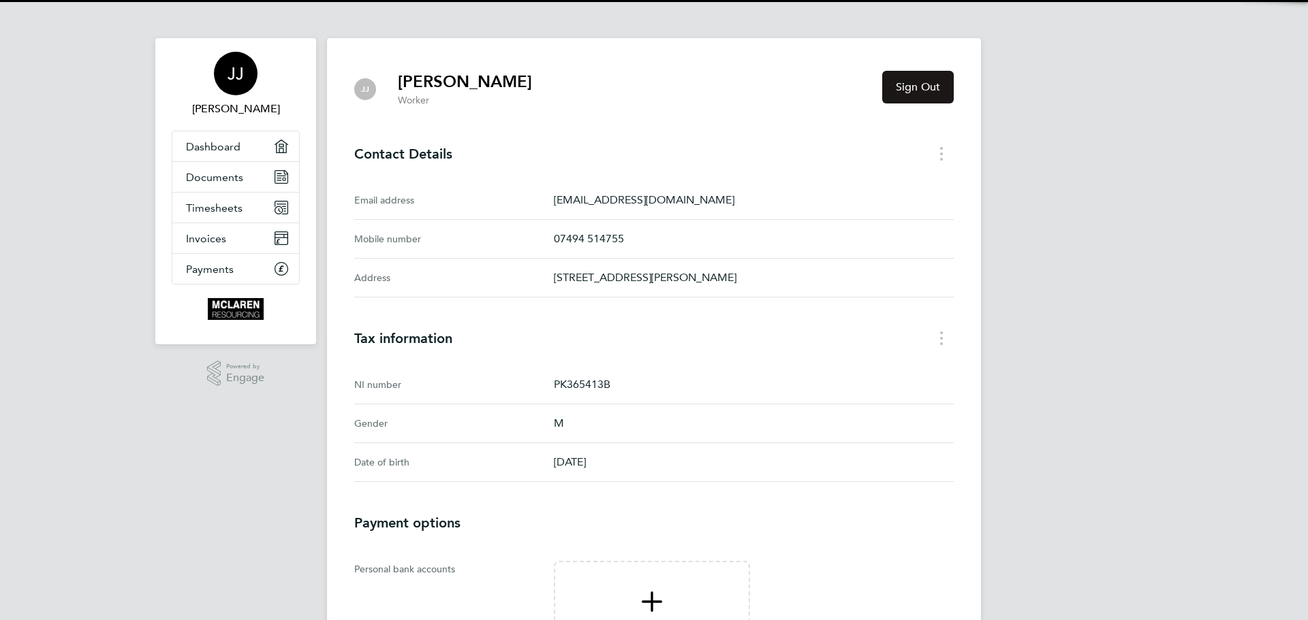
click at [927, 84] on span "Sign Out" at bounding box center [918, 87] width 44 height 14
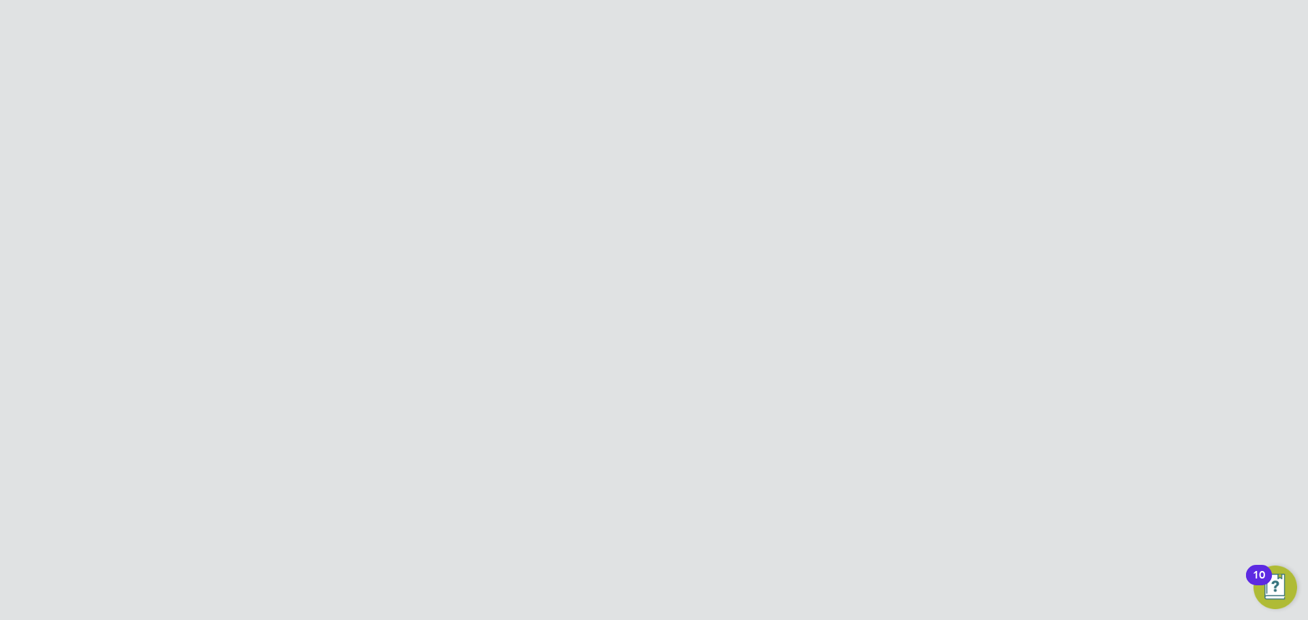
click at [939, 118] on icon at bounding box center [944, 112] width 17 height 17
click at [820, 221] on li "Impersonate" at bounding box center [865, 221] width 171 height 19
click at [216, 335] on link "Workers" at bounding box center [207, 338] width 43 height 13
click at [492, 288] on div "[PERSON_NAME]" at bounding box center [539, 293] width 160 height 25
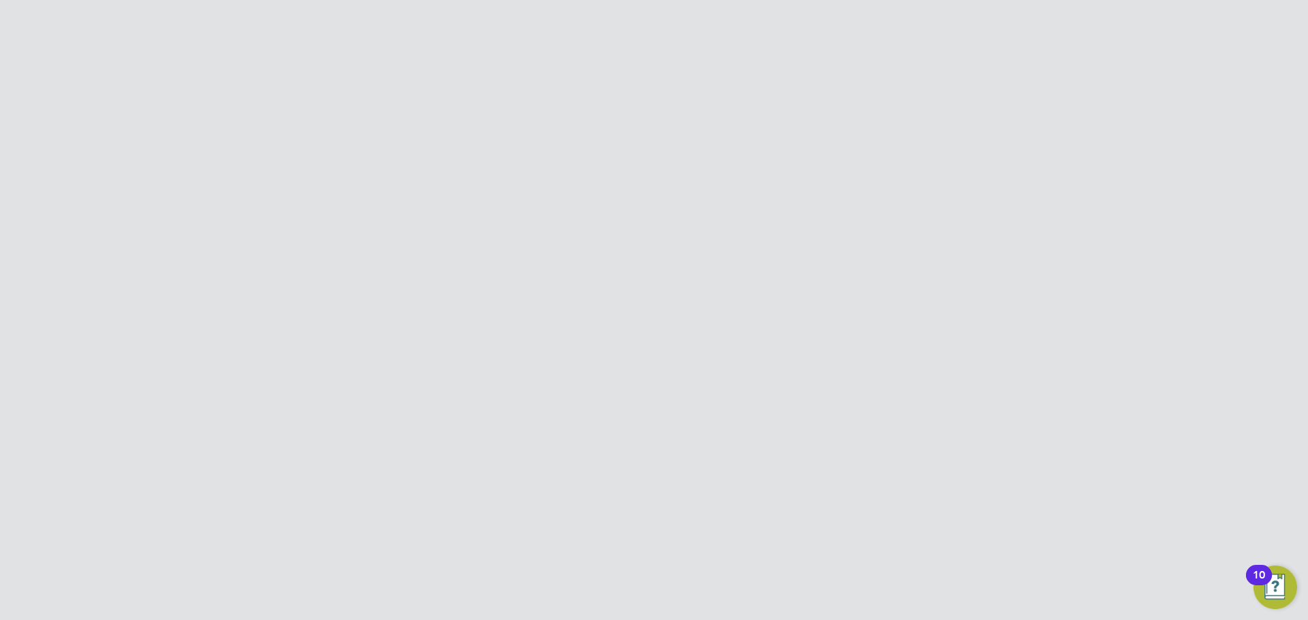
scroll to position [0, 0]
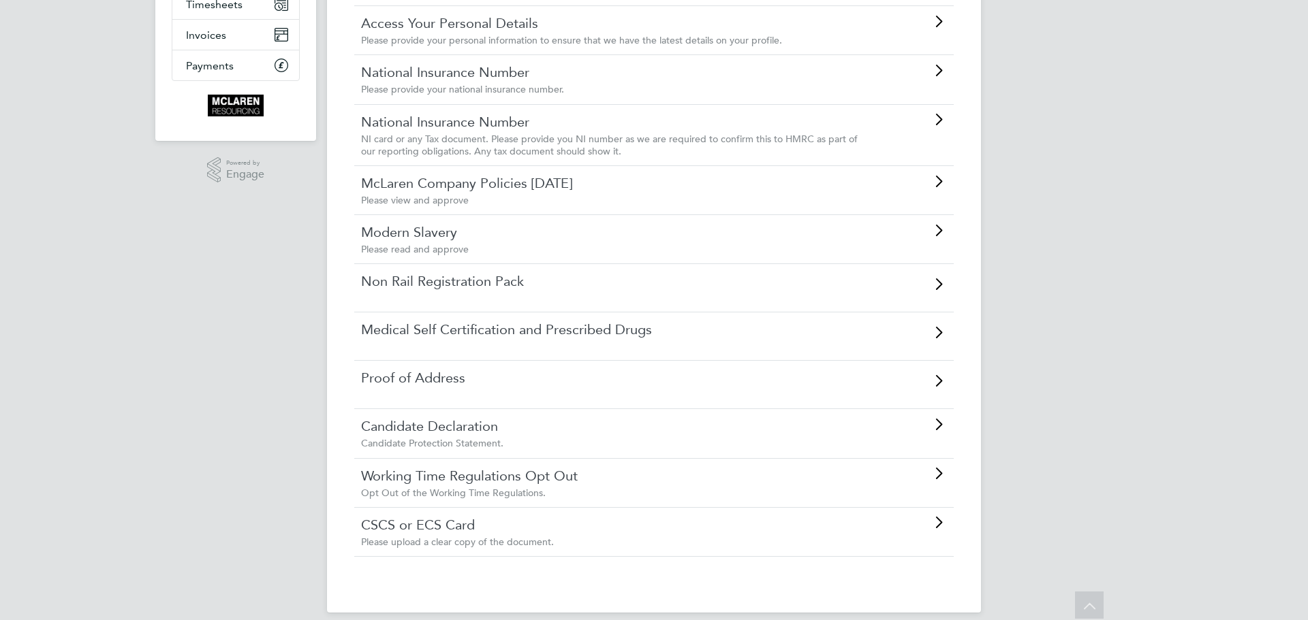
scroll to position [204, 0]
click at [660, 342] on div "Medical Self Certification and Prescribed Drugs" at bounding box center [653, 335] width 599 height 48
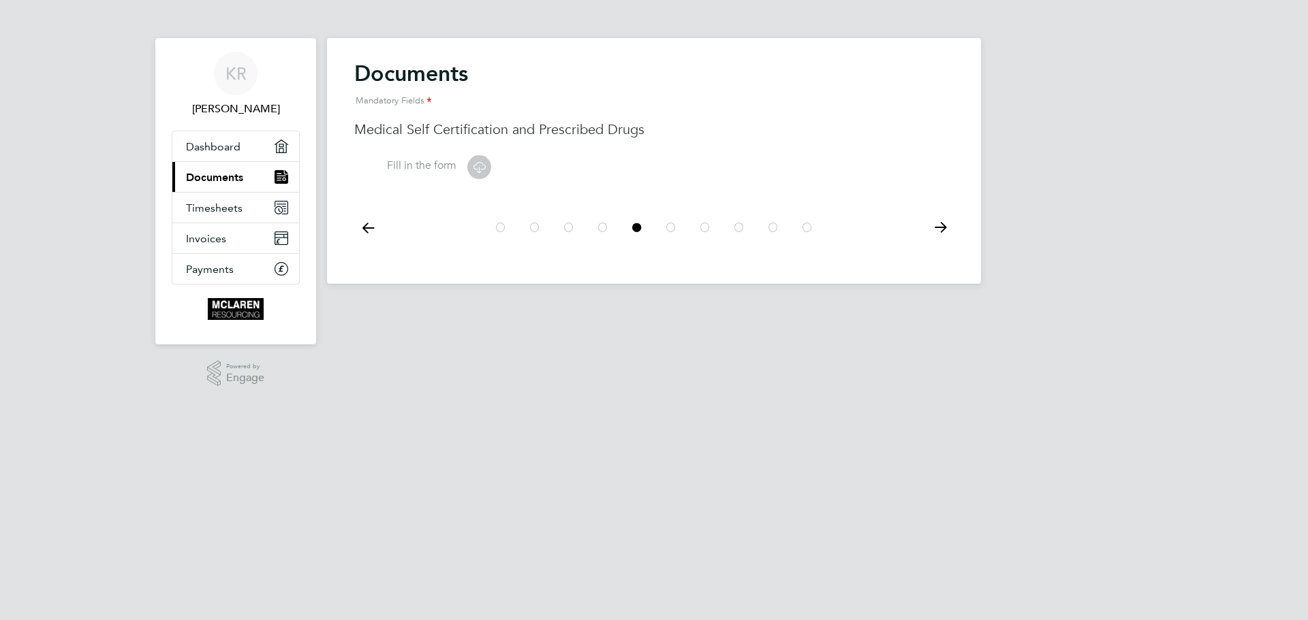
click at [477, 174] on icon at bounding box center [479, 167] width 17 height 17
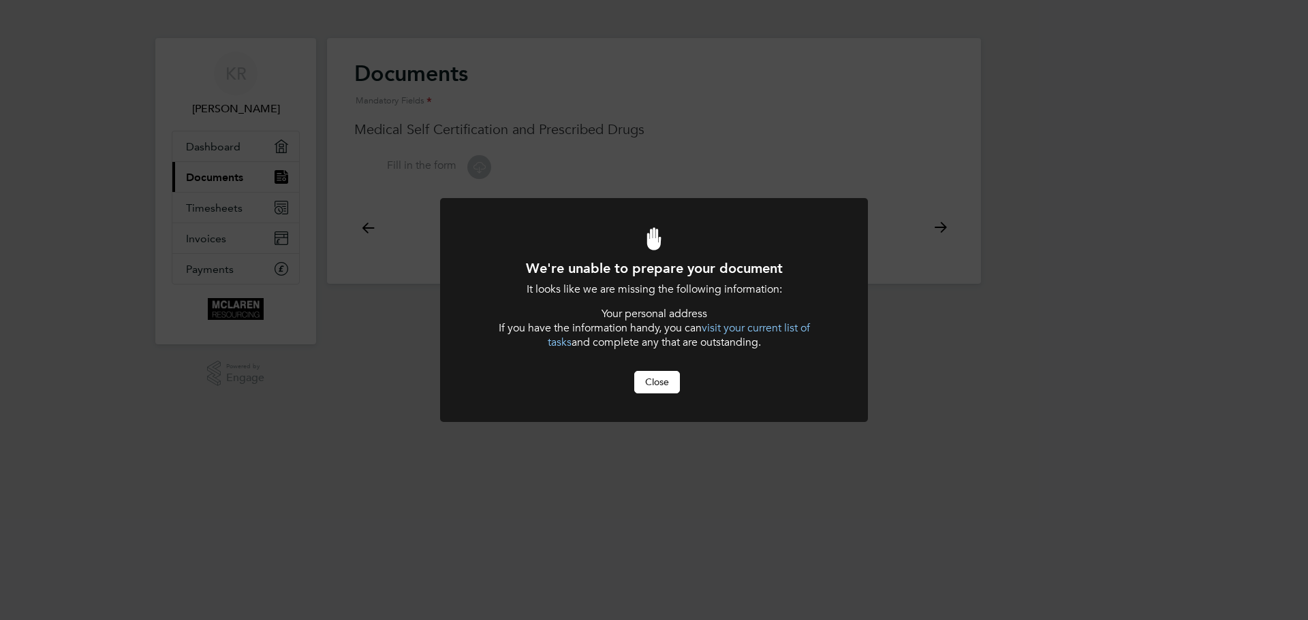
click at [637, 376] on button "Close" at bounding box center [657, 382] width 46 height 22
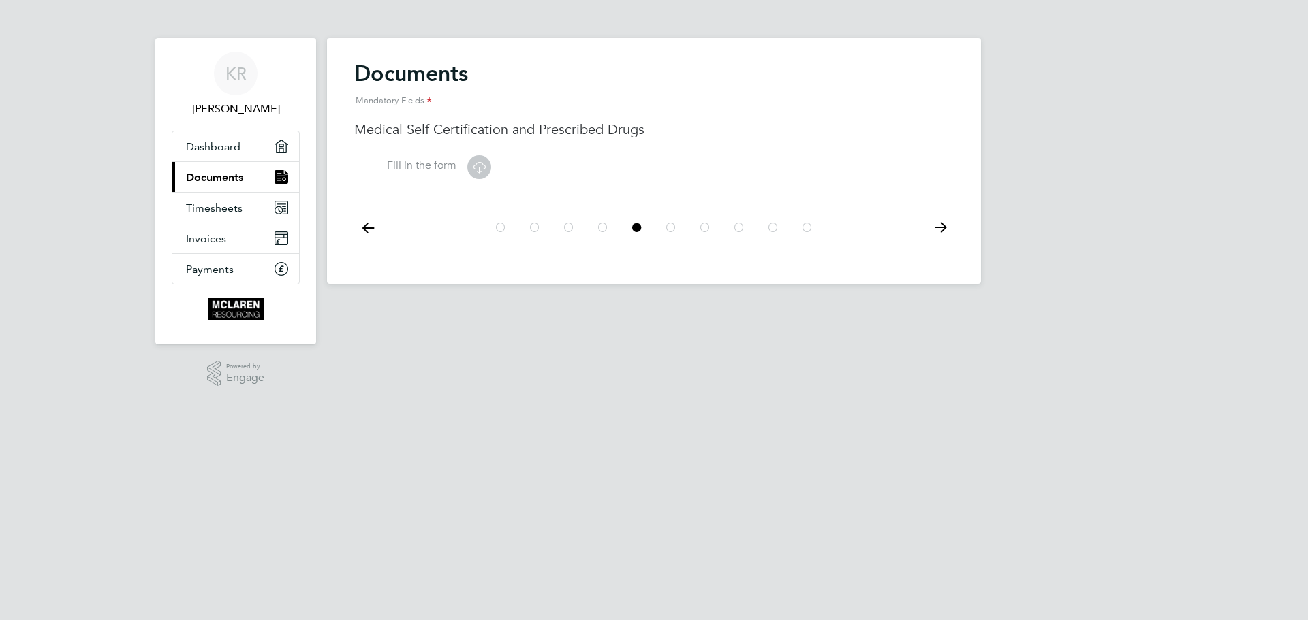
click at [412, 174] on li "Fill in the form" at bounding box center [653, 174] width 599 height 45
click at [419, 168] on label "Fill in the form" at bounding box center [405, 166] width 102 height 14
click at [477, 168] on icon at bounding box center [479, 167] width 17 height 17
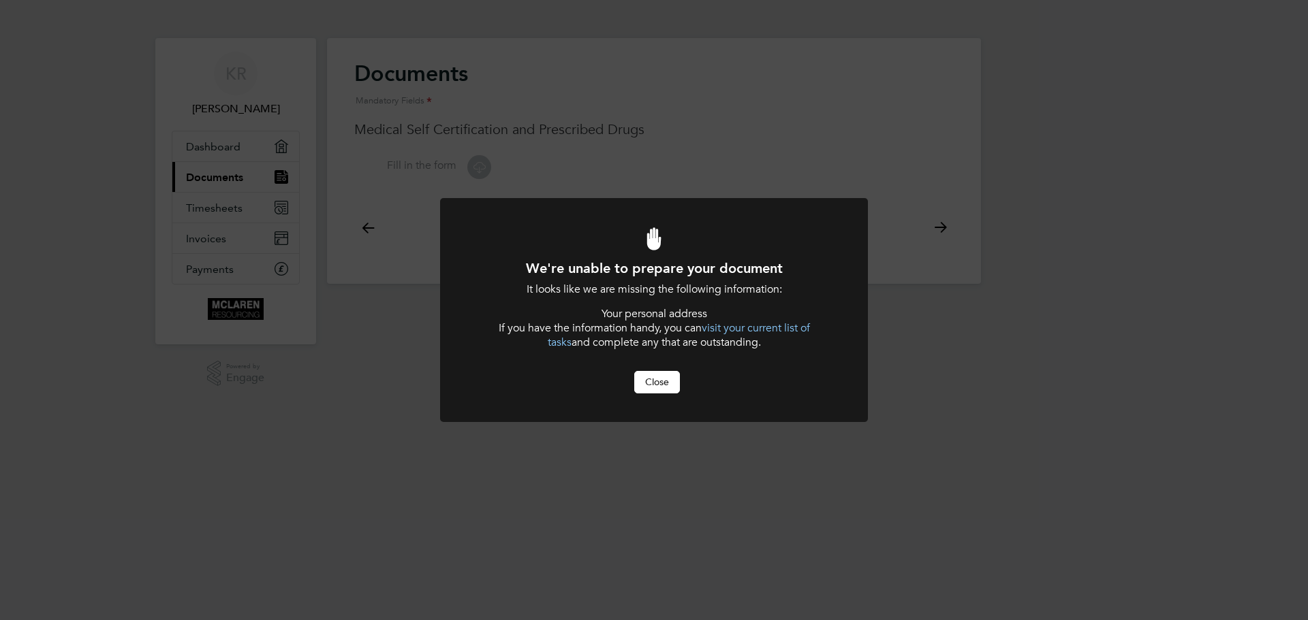
click at [751, 325] on link "visit your current list of tasks" at bounding box center [679, 335] width 262 height 28
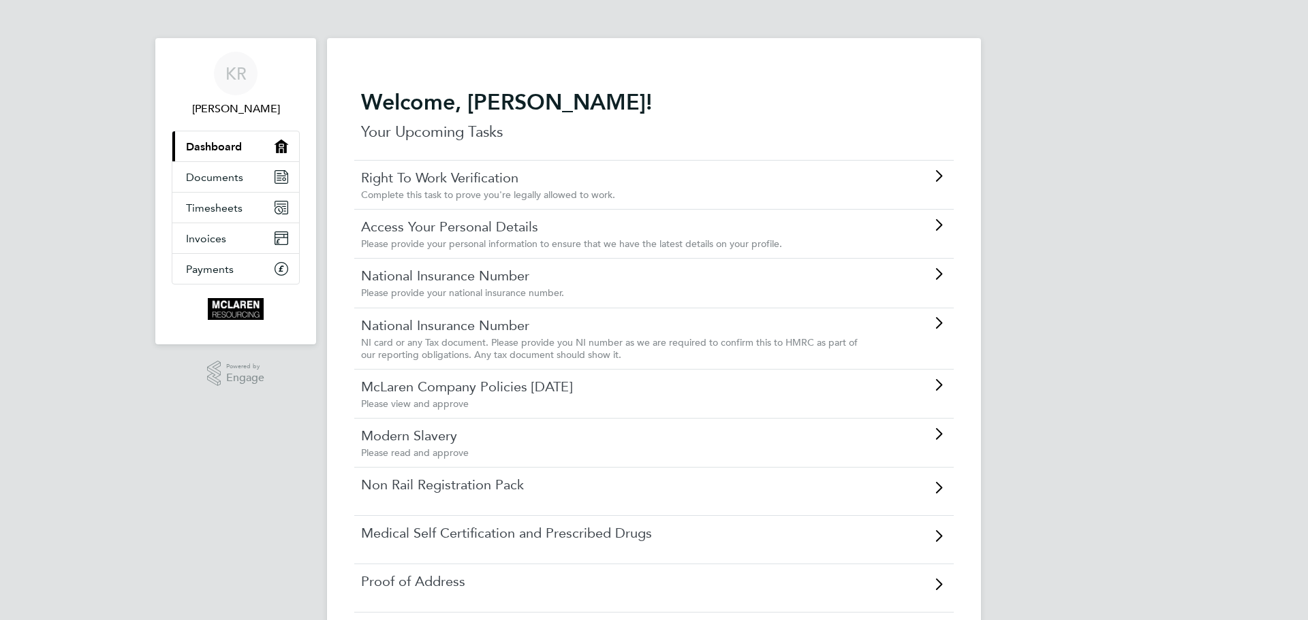
scroll to position [68, 0]
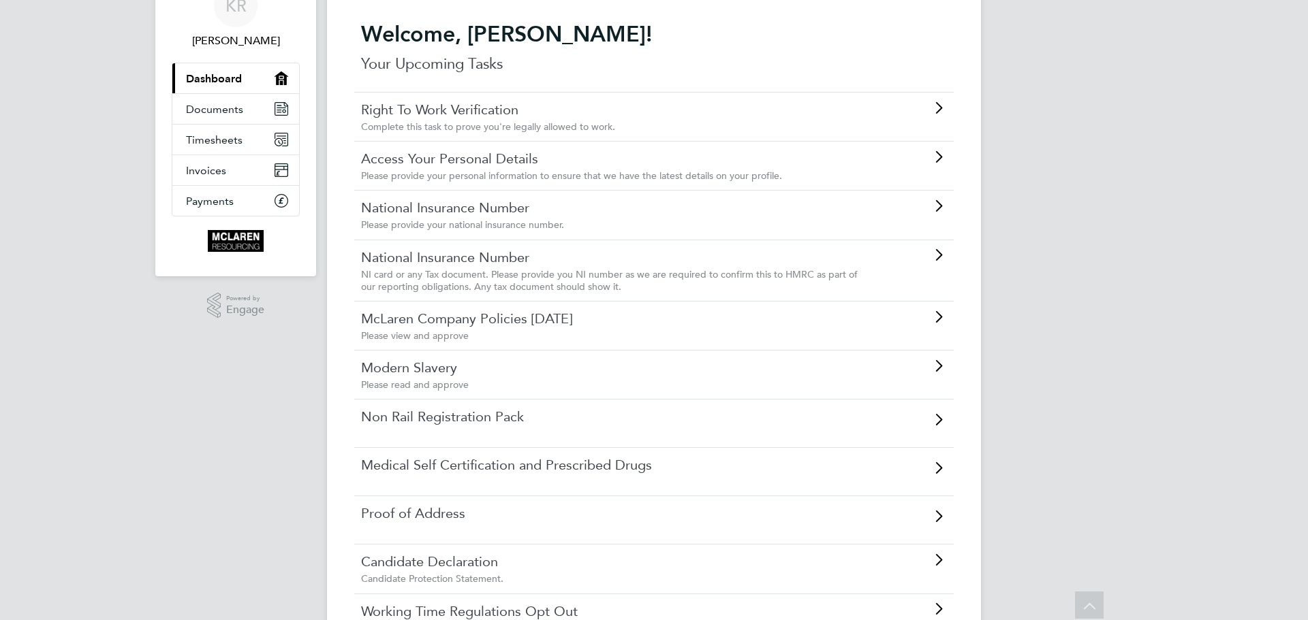
click at [528, 418] on link "Non Rail Registration Pack" at bounding box center [615, 417] width 509 height 18
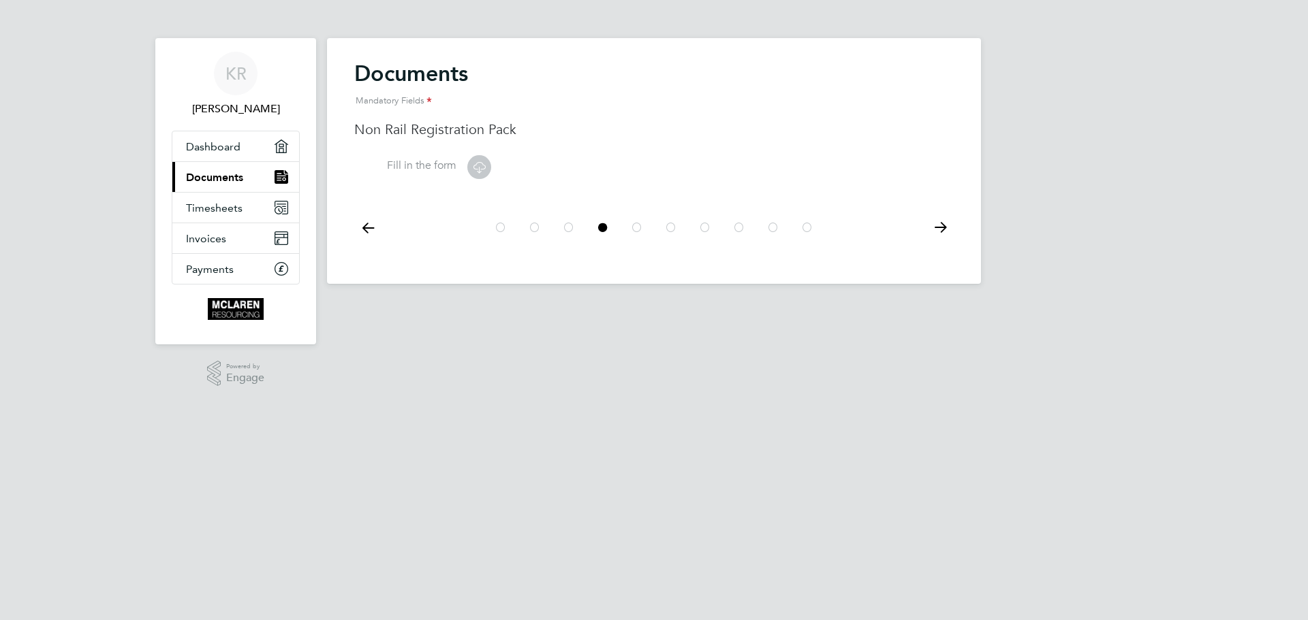
click at [443, 160] on label "Fill in the form" at bounding box center [405, 166] width 102 height 14
click at [443, 168] on label "Fill in the form" at bounding box center [405, 166] width 102 height 14
click at [481, 172] on icon at bounding box center [479, 167] width 17 height 17
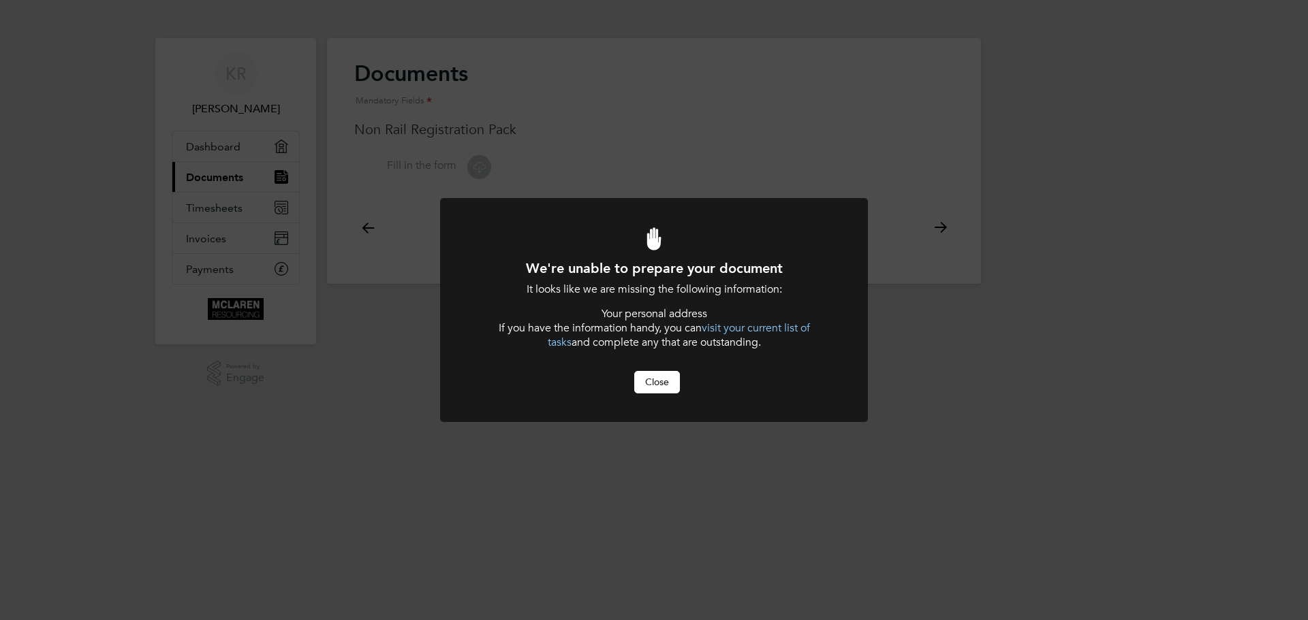
click at [673, 384] on button "Close" at bounding box center [657, 382] width 46 height 22
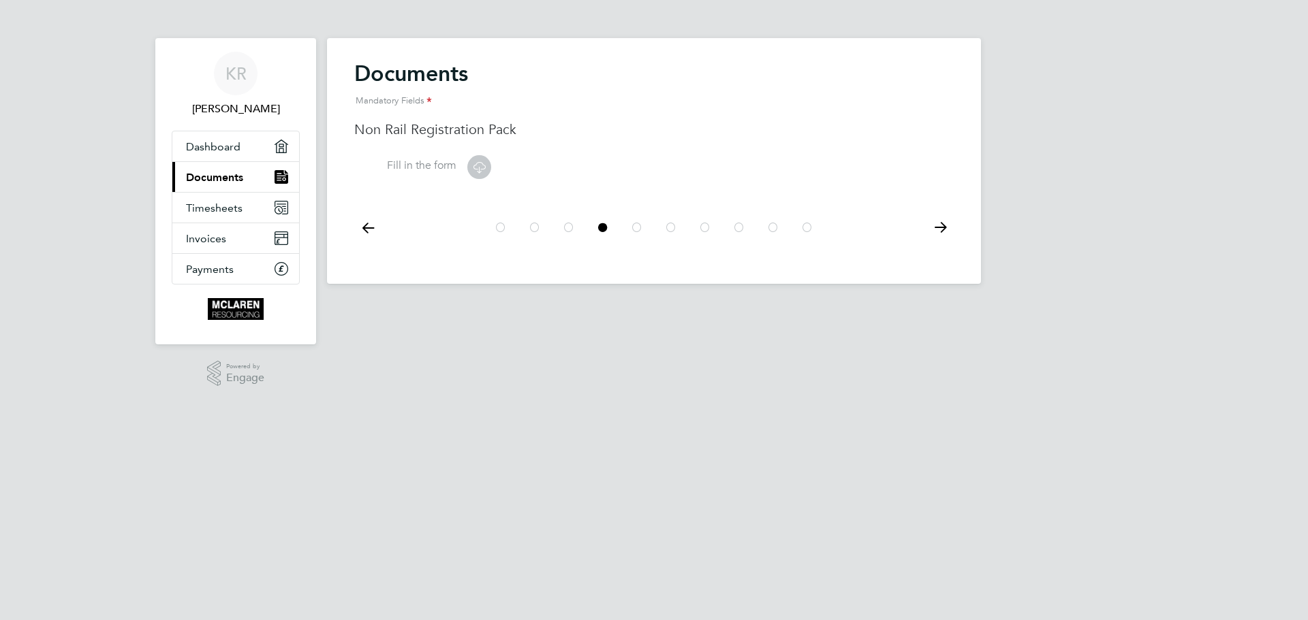
click at [241, 170] on link "Current page: Documents" at bounding box center [235, 177] width 127 height 30
click at [233, 156] on link "Dashboard" at bounding box center [235, 146] width 127 height 30
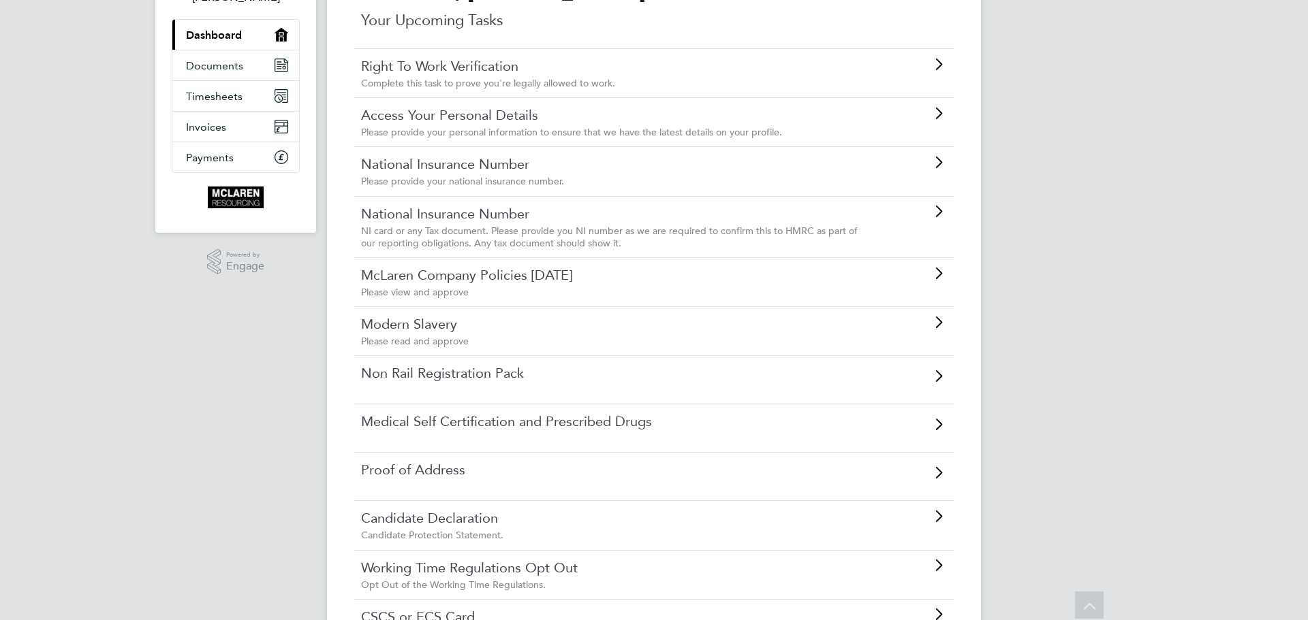
scroll to position [136, 0]
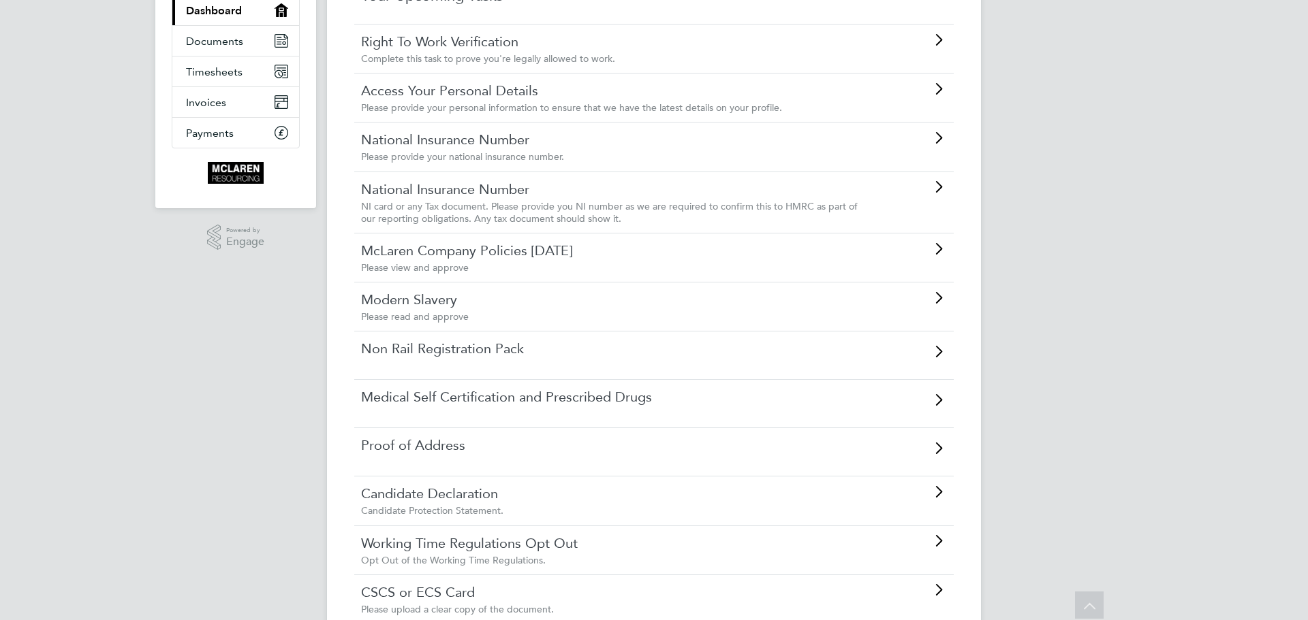
click at [528, 399] on link "Medical Self Certification and Prescribed Drugs" at bounding box center [615, 397] width 509 height 18
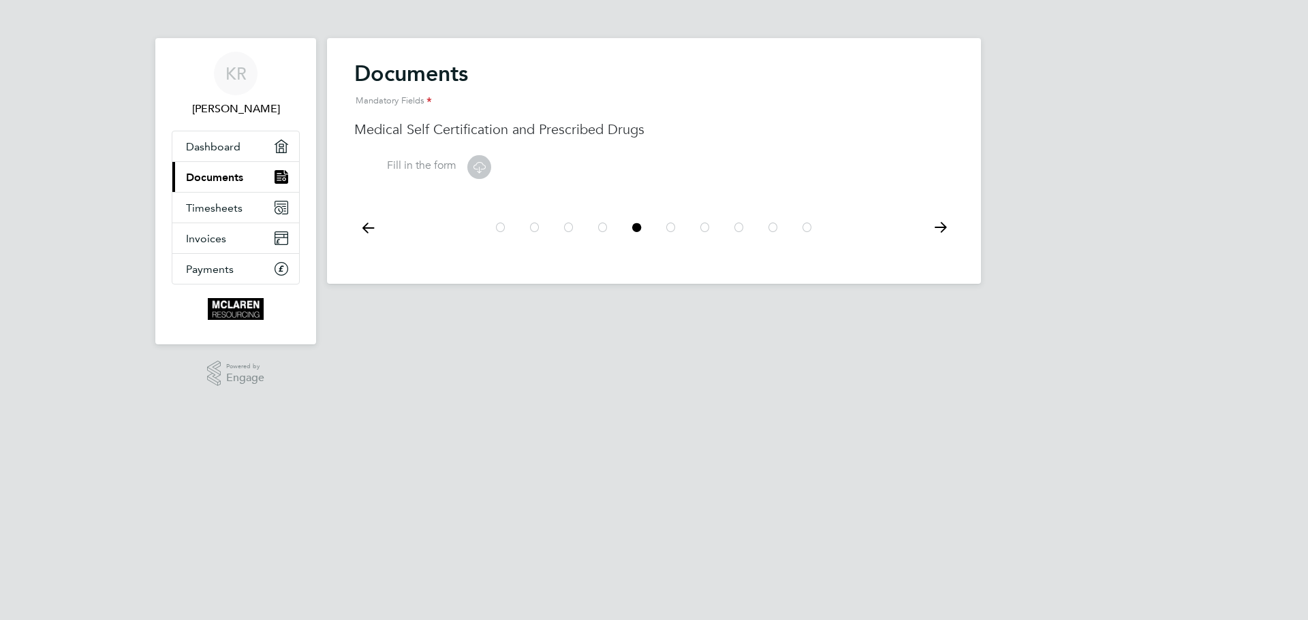
click at [474, 168] on icon at bounding box center [479, 167] width 17 height 17
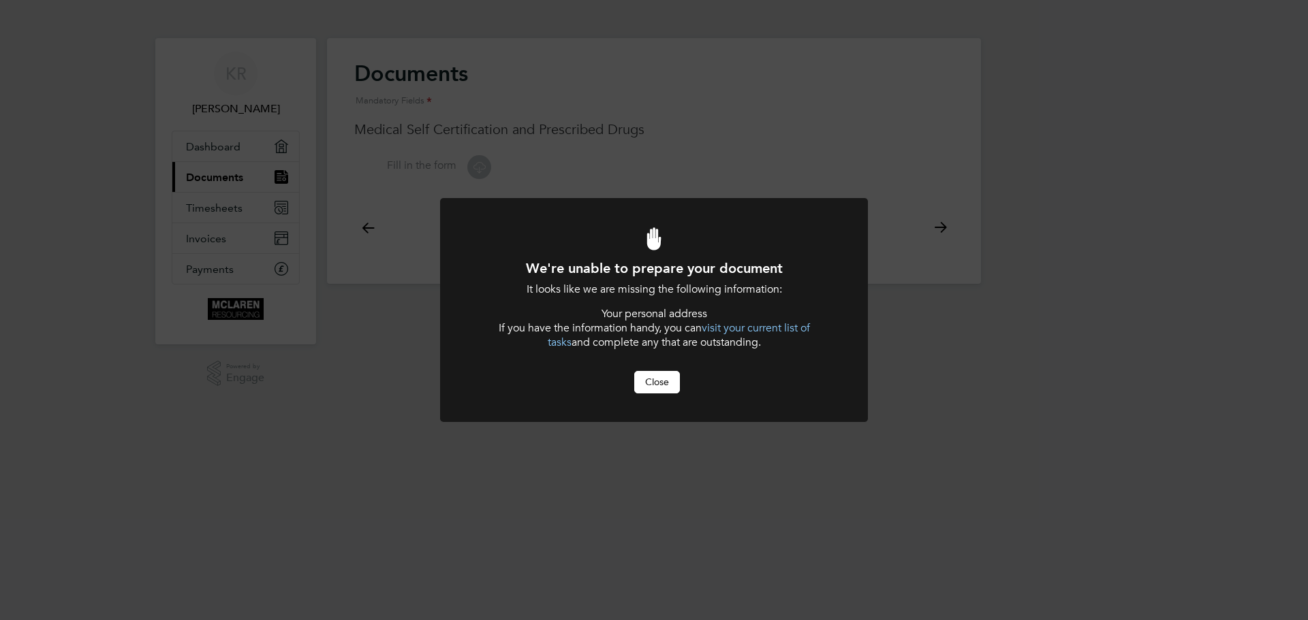
click at [651, 376] on button "Close" at bounding box center [657, 382] width 46 height 22
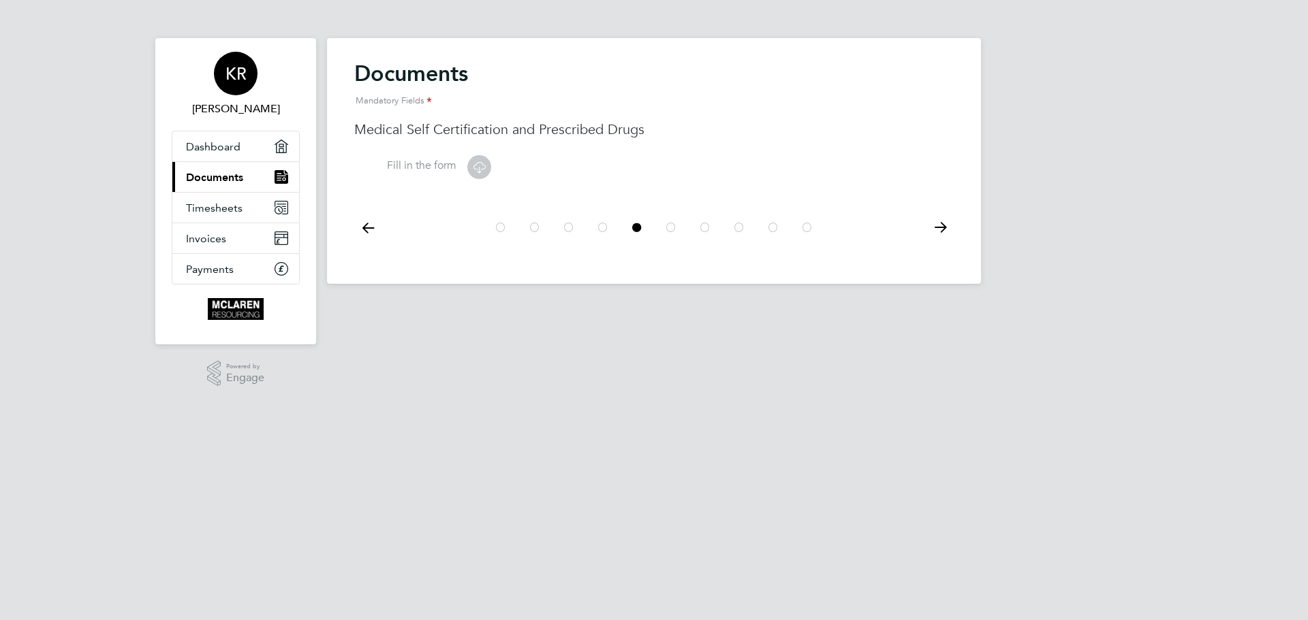
click at [247, 95] on app-avatar "KR" at bounding box center [236, 74] width 44 height 44
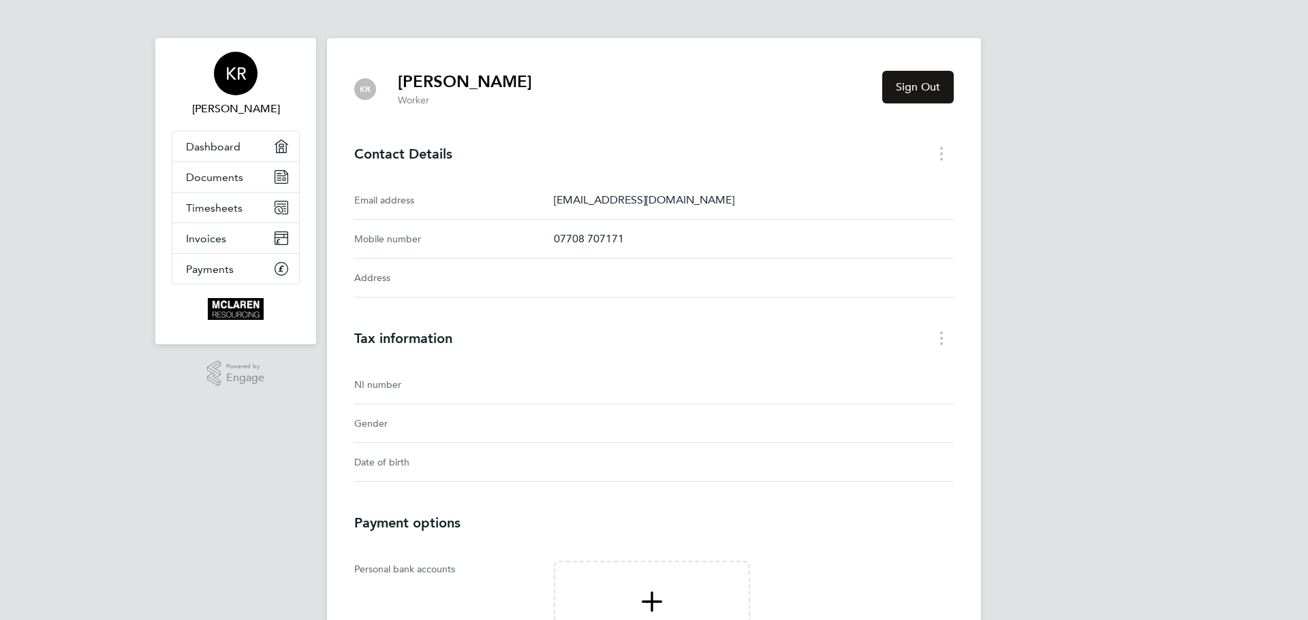
click at [905, 80] on button "Sign Out" at bounding box center [918, 87] width 72 height 33
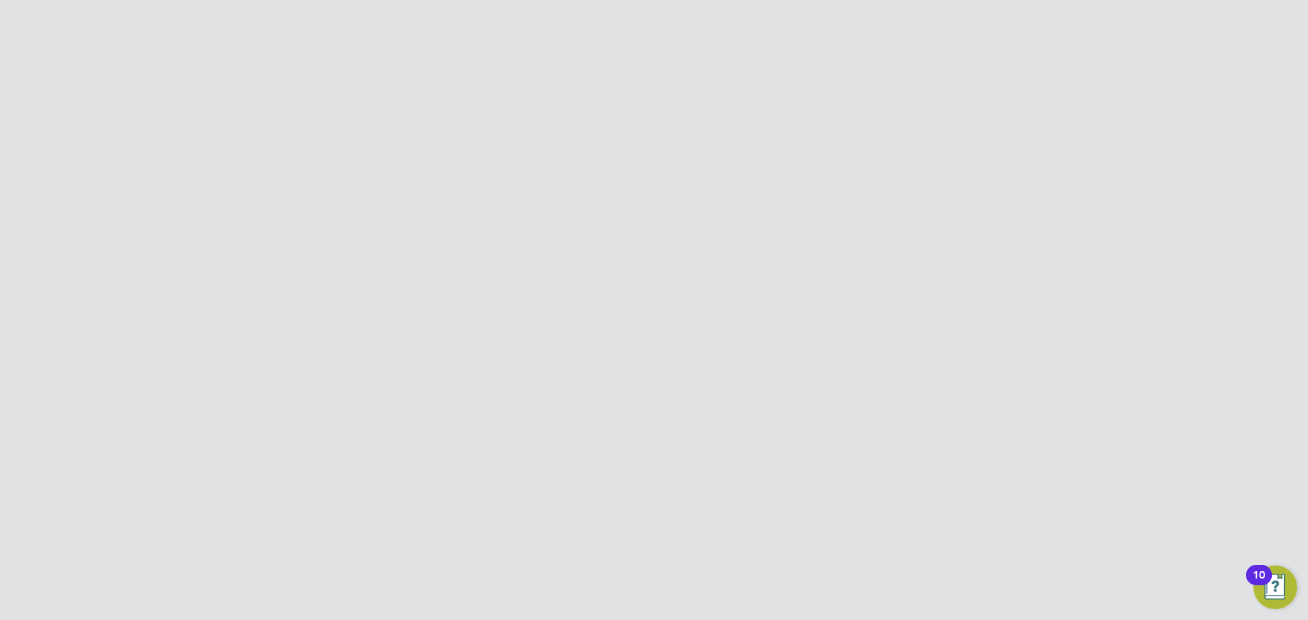
click at [944, 110] on icon at bounding box center [944, 112] width 17 height 17
click at [801, 216] on li "Impersonate" at bounding box center [865, 221] width 171 height 19
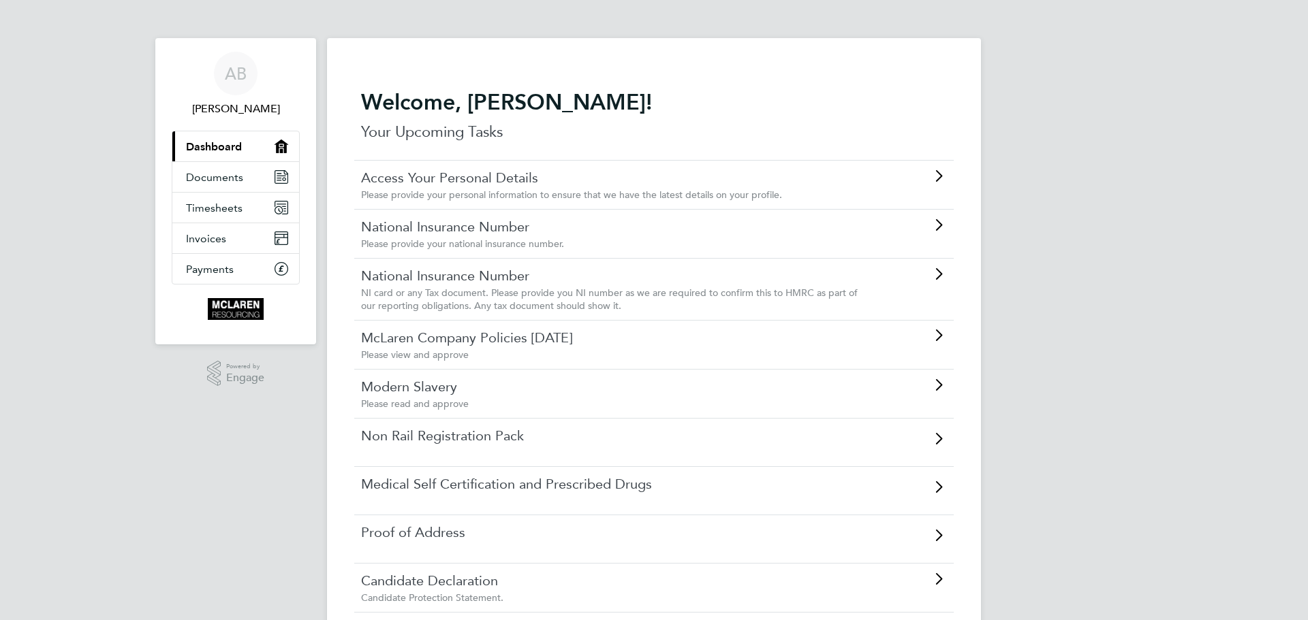
click at [610, 488] on link "Medical Self Certification and Prescribed Drugs" at bounding box center [615, 484] width 509 height 18
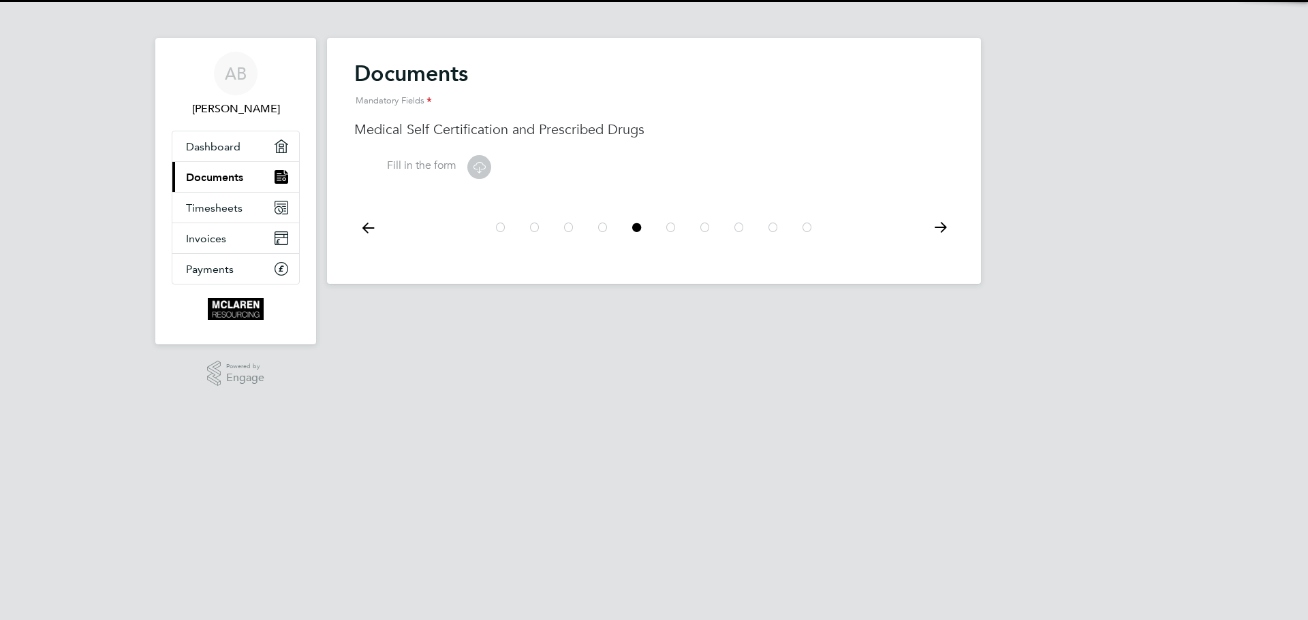
click at [484, 170] on icon at bounding box center [479, 167] width 17 height 17
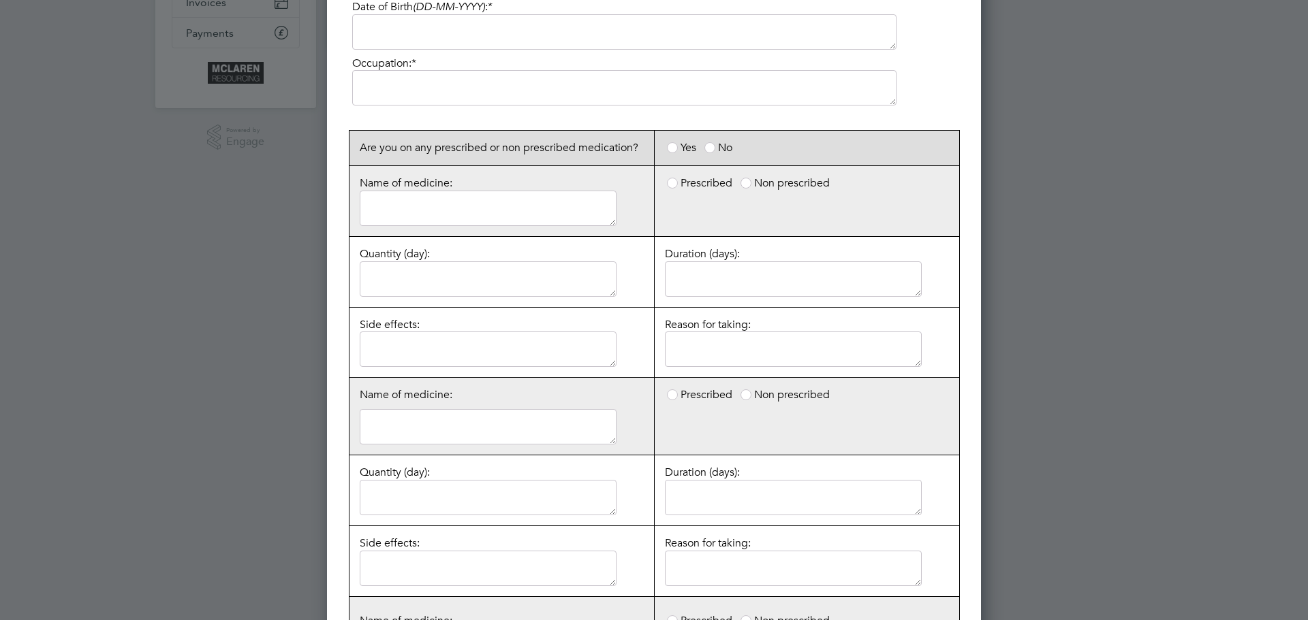
scroll to position [148, 0]
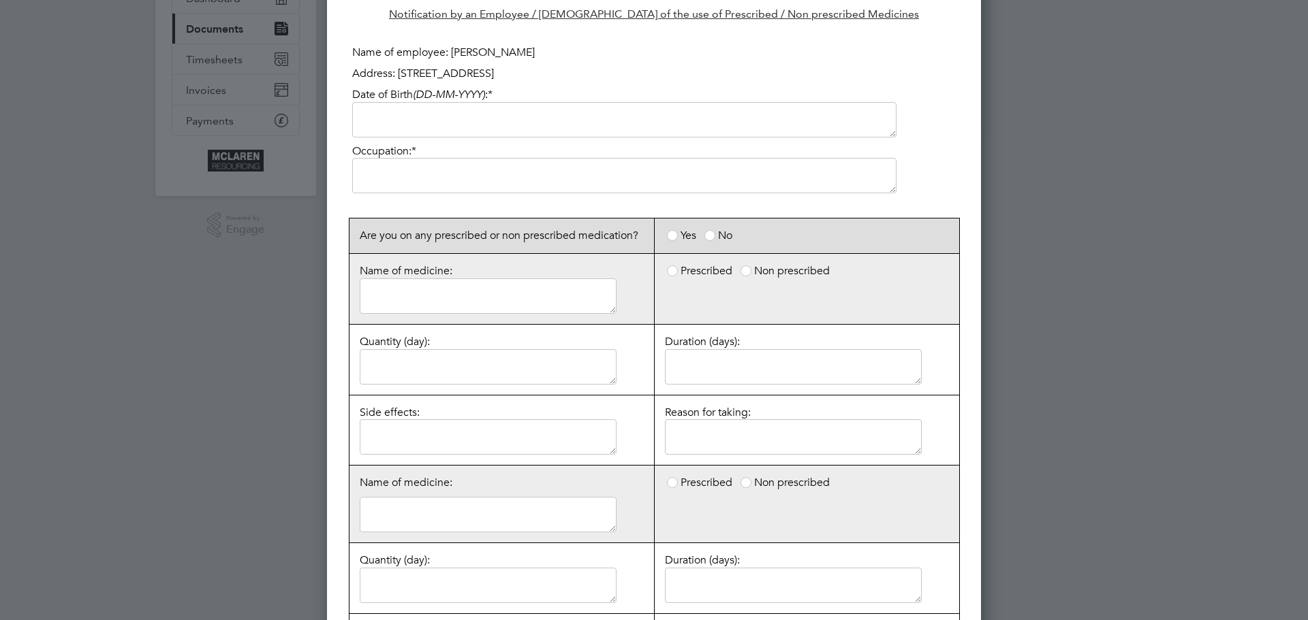
click at [560, 120] on textarea at bounding box center [624, 119] width 544 height 35
click at [543, 185] on textarea at bounding box center [624, 175] width 544 height 35
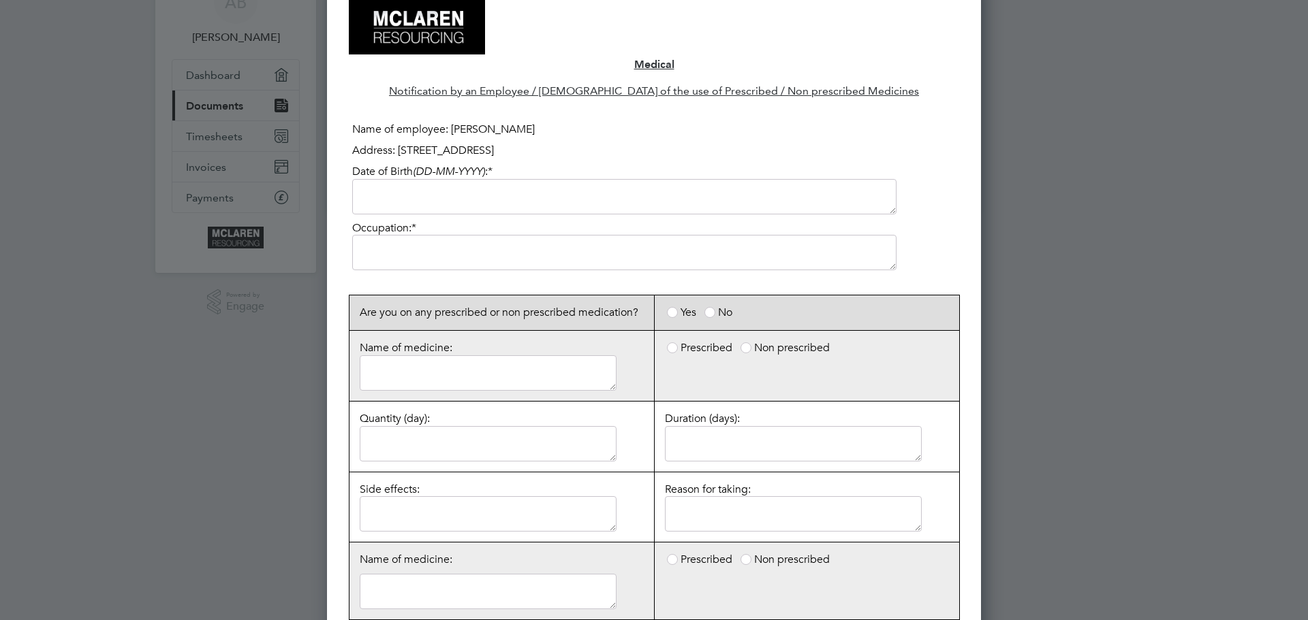
scroll to position [0, 0]
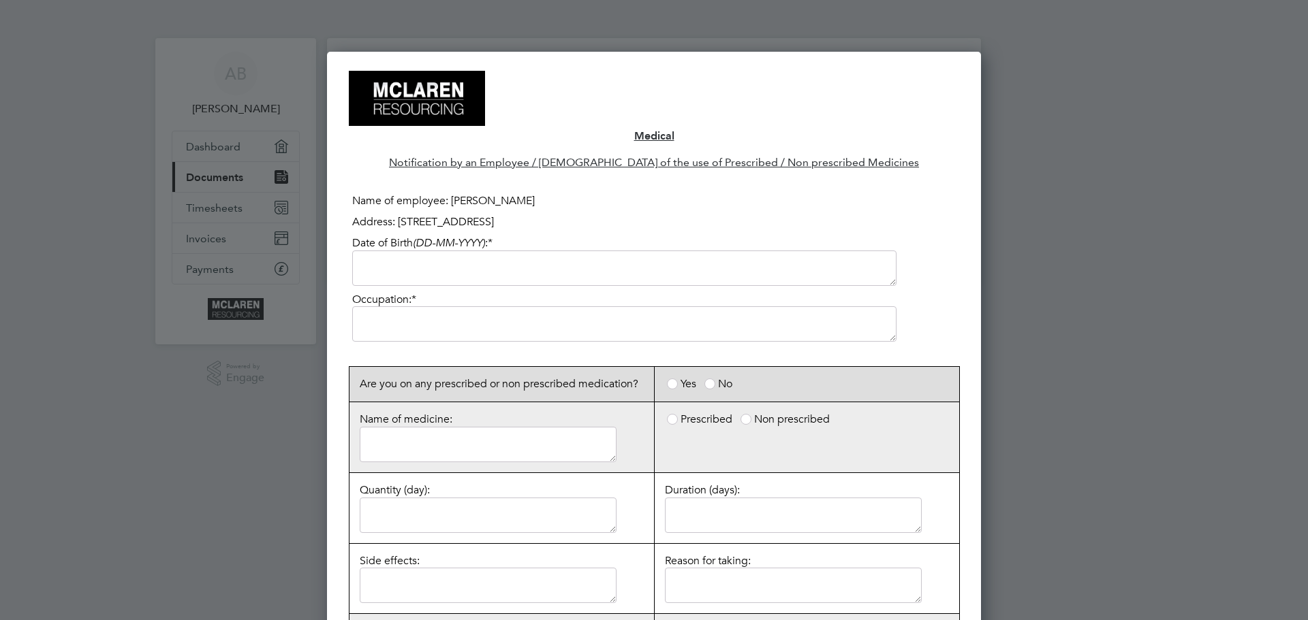
click at [698, 197] on p "Name of employee: [PERSON_NAME]" at bounding box center [654, 201] width 610 height 21
click at [1066, 89] on div at bounding box center [654, 310] width 1308 height 620
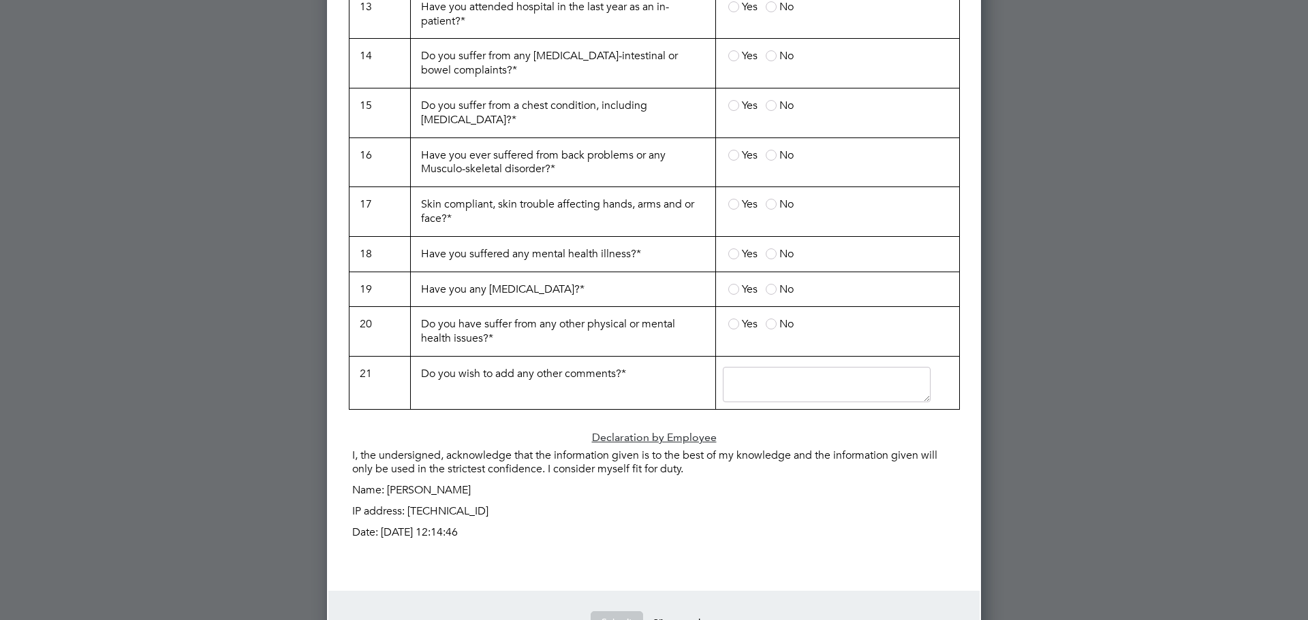
scroll to position [1851, 0]
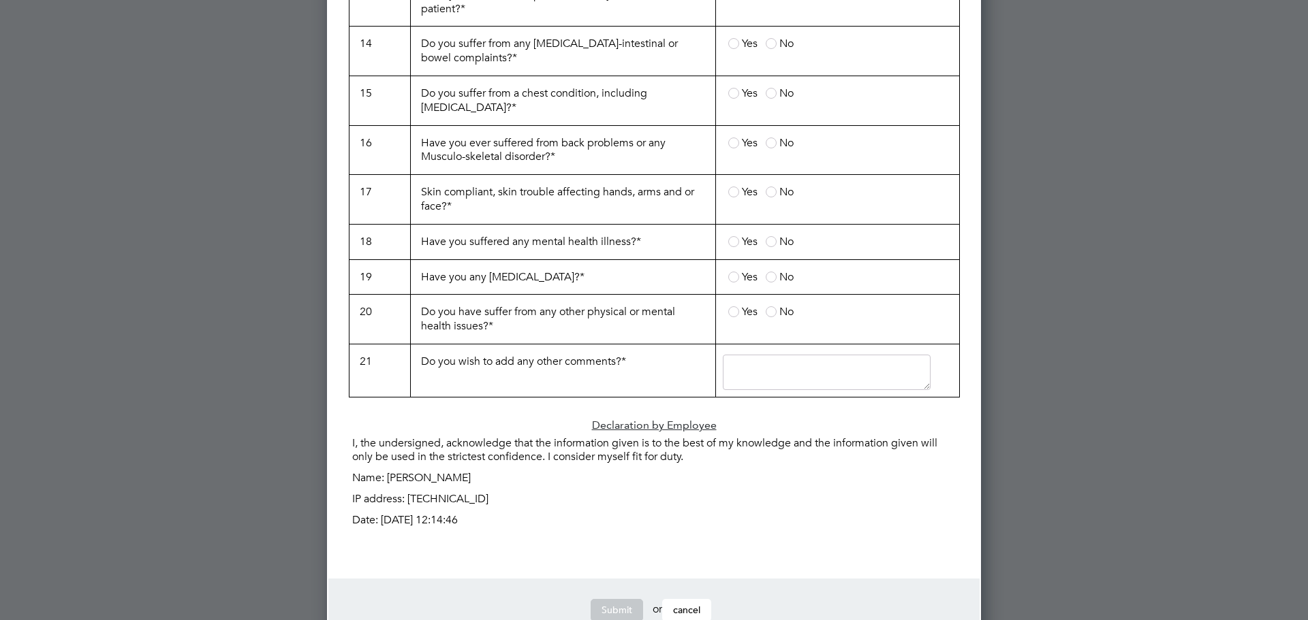
click at [694, 604] on span "cancel" at bounding box center [686, 610] width 27 height 12
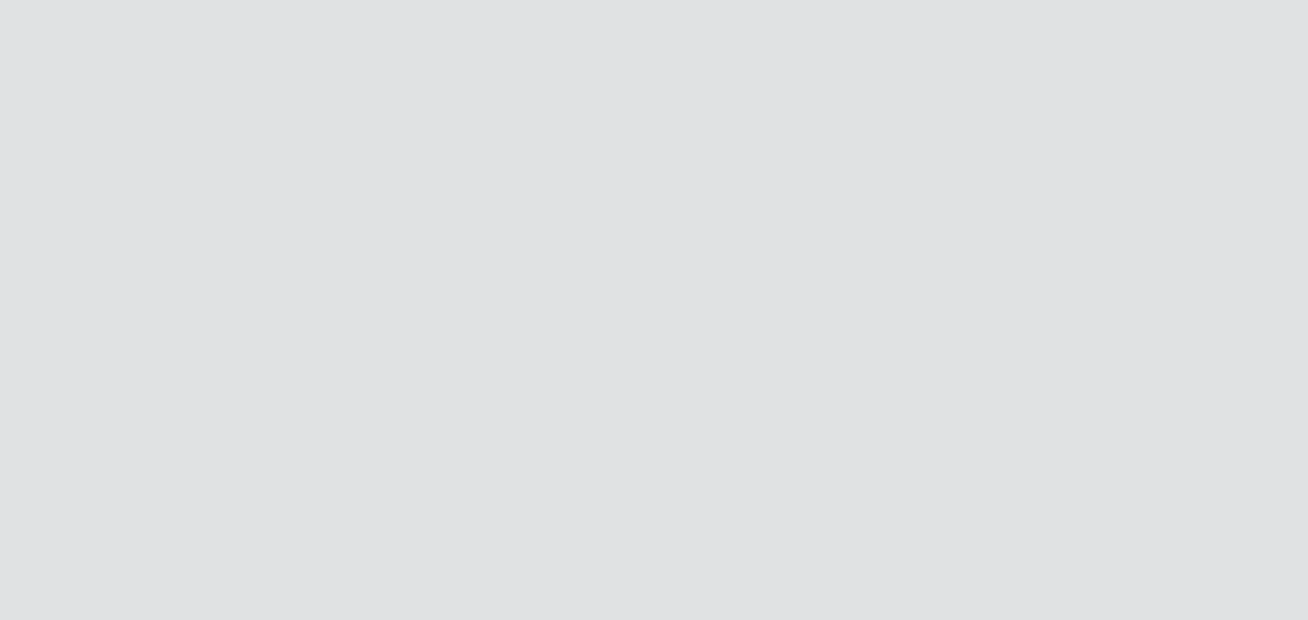
scroll to position [0, 0]
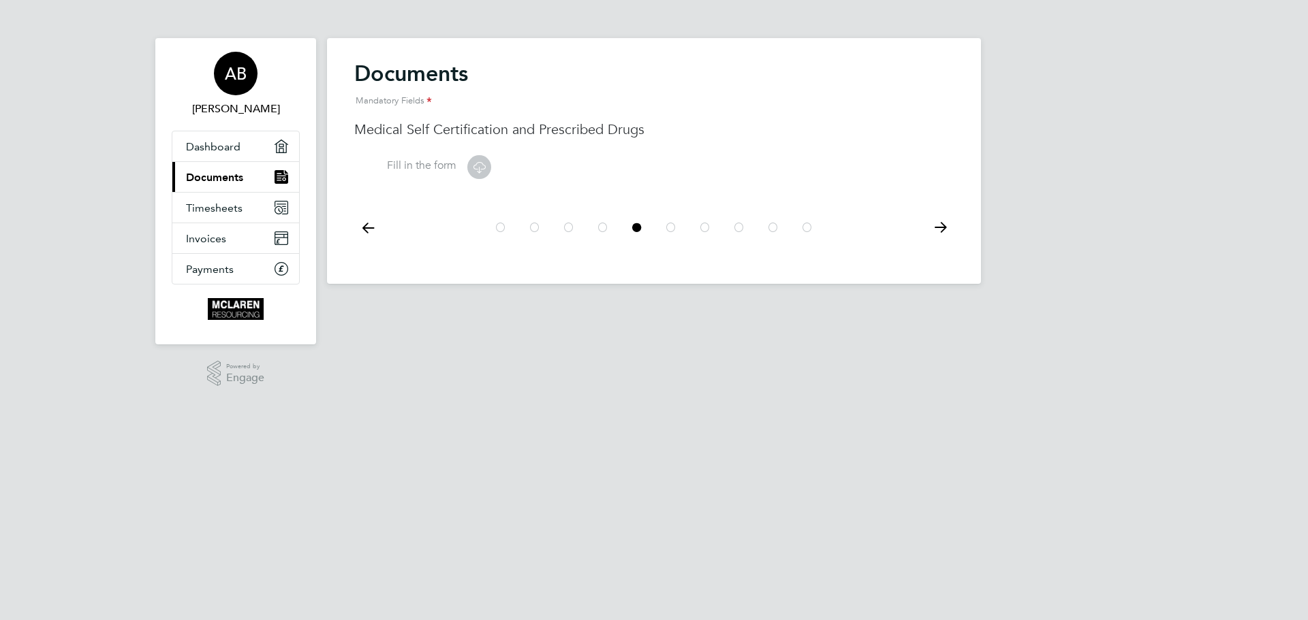
click at [241, 84] on div "AB" at bounding box center [236, 74] width 44 height 44
